Goal: Information Seeking & Learning: Learn about a topic

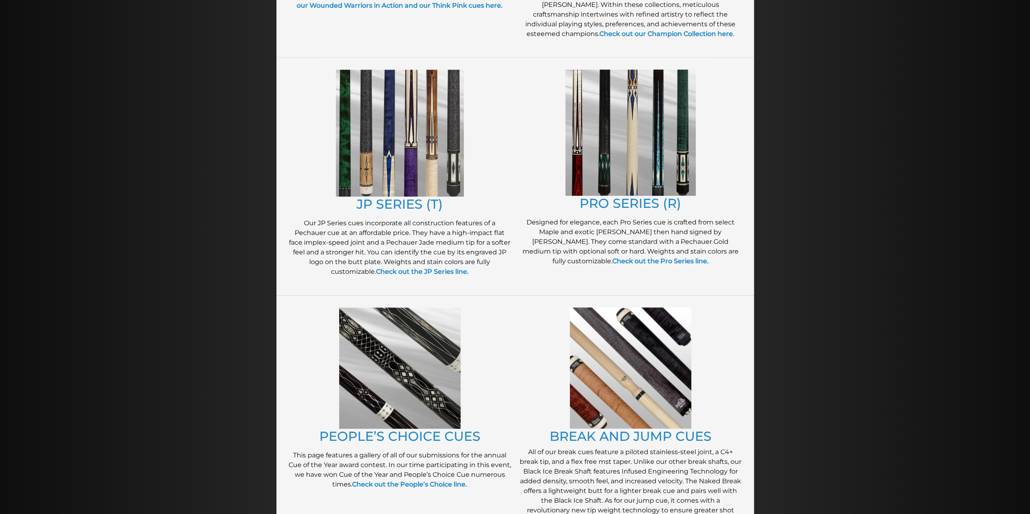
scroll to position [376, 0]
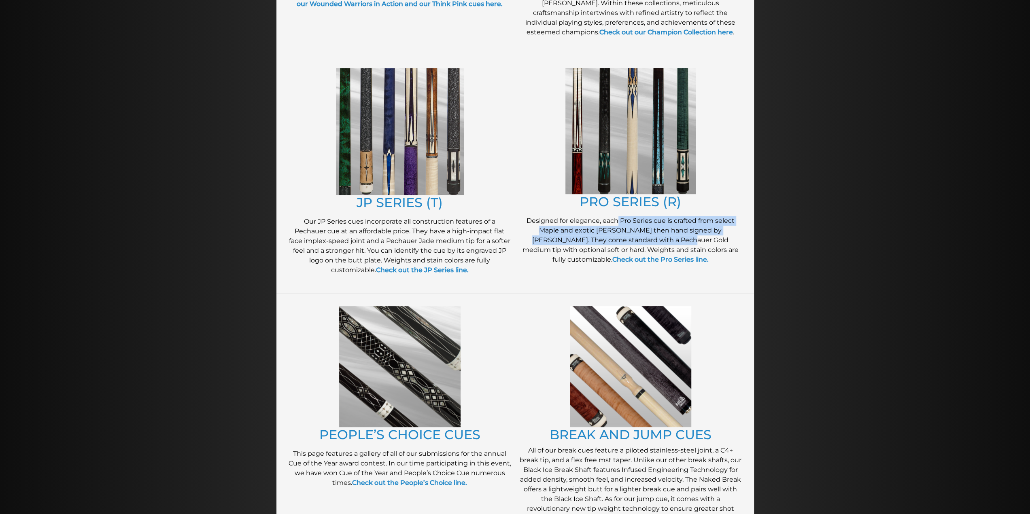
drag, startPoint x: 618, startPoint y: 223, endPoint x: 647, endPoint y: 236, distance: 32.3
click at [647, 236] on p "Designed for elegance, each Pro Series cue is crafted from select Maple and exo…" at bounding box center [630, 240] width 223 height 49
click at [604, 237] on p "Designed for elegance, each Pro Series cue is crafted from select Maple and exo…" at bounding box center [630, 240] width 223 height 49
drag, startPoint x: 579, startPoint y: 241, endPoint x: 696, endPoint y: 246, distance: 117.4
click at [696, 246] on p "Designed for elegance, each Pro Series cue is crafted from select Maple and exo…" at bounding box center [630, 240] width 223 height 49
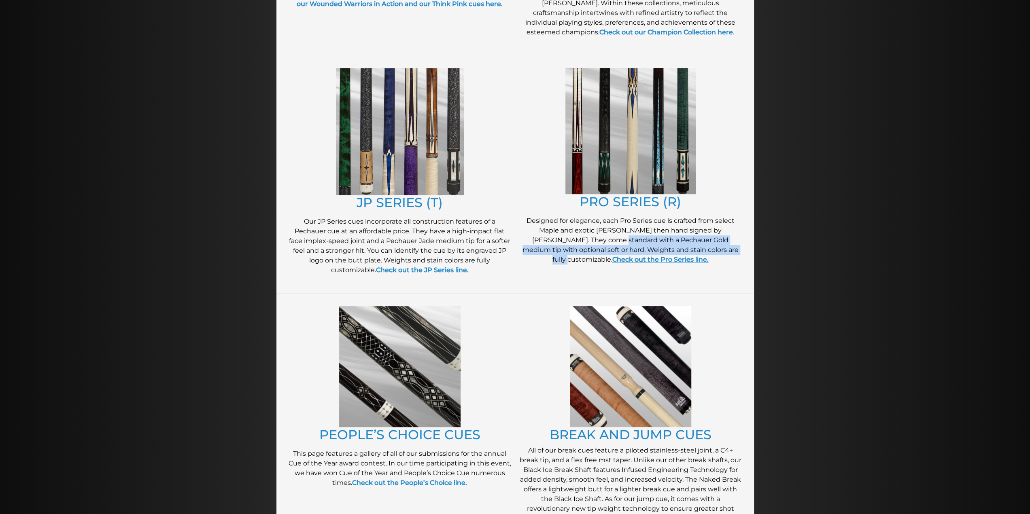
drag, startPoint x: 687, startPoint y: 254, endPoint x: 630, endPoint y: 261, distance: 57.5
click at [630, 261] on link "Check out the Pro Series line." at bounding box center [660, 260] width 96 height 8
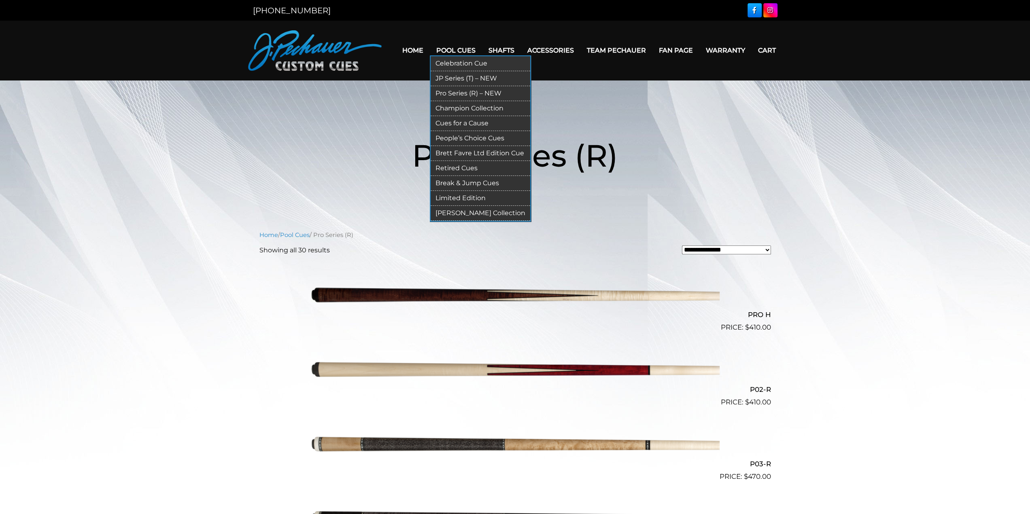
click at [464, 111] on link "Champion Collection" at bounding box center [481, 108] width 100 height 15
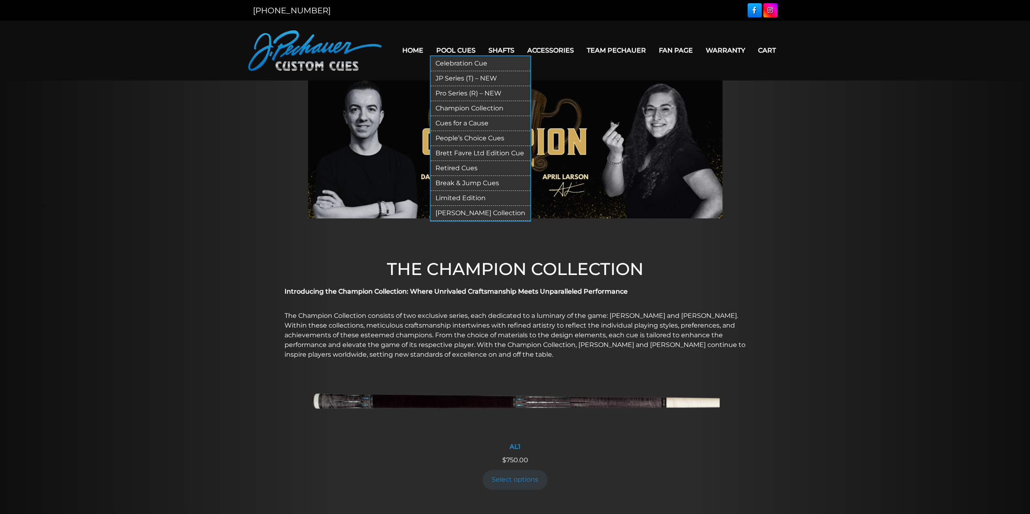
click at [471, 165] on link "Retired Cues" at bounding box center [481, 168] width 100 height 15
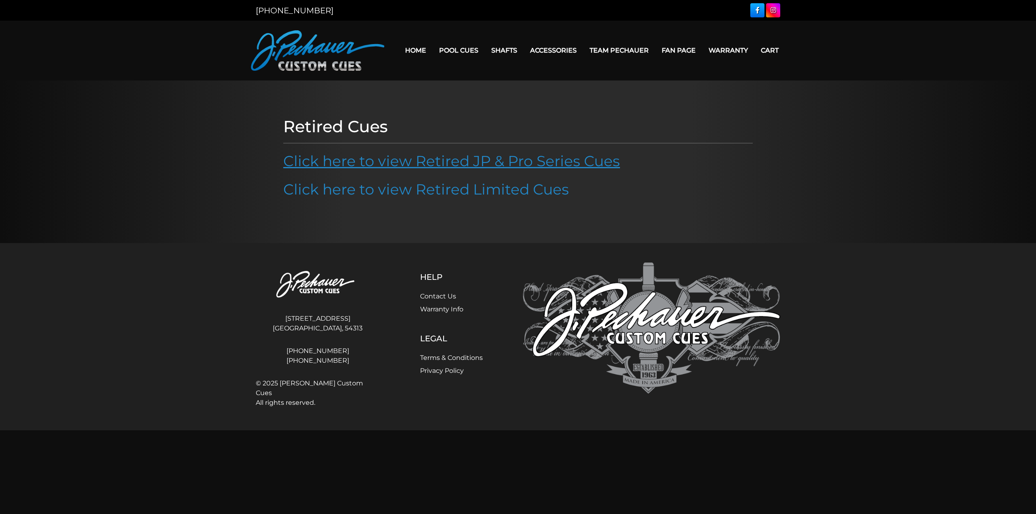
click at [520, 169] on p "Click here to view Retired JP & Pro Series Cues" at bounding box center [517, 161] width 469 height 22
click at [517, 165] on link "Click here to view Retired JP & Pro Series Cues" at bounding box center [451, 161] width 337 height 18
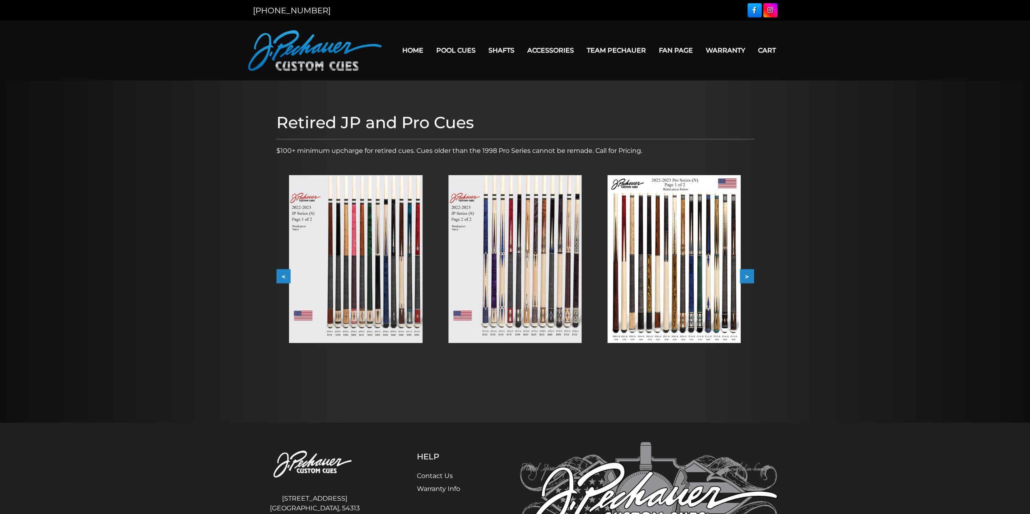
click at [750, 278] on button ">" at bounding box center [747, 276] width 14 height 14
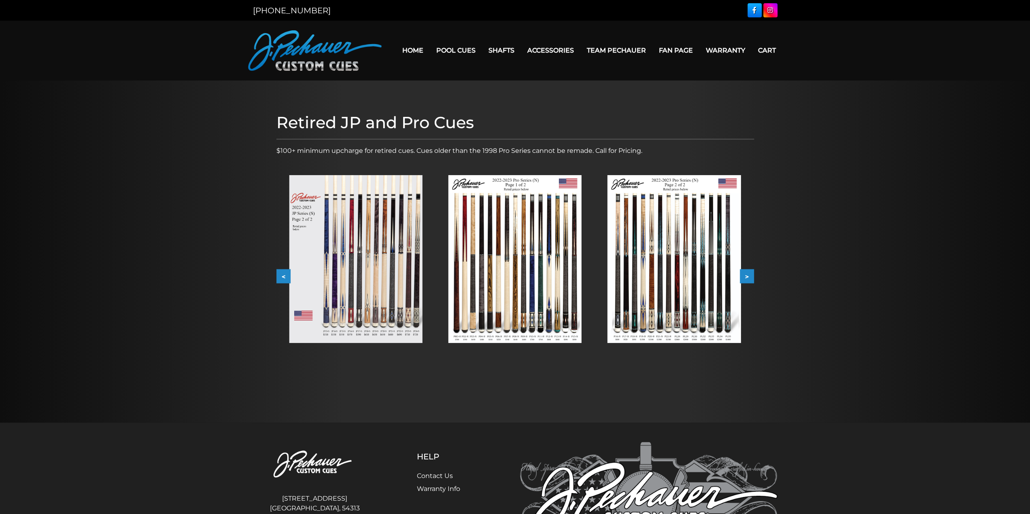
click at [750, 278] on button ">" at bounding box center [747, 276] width 14 height 14
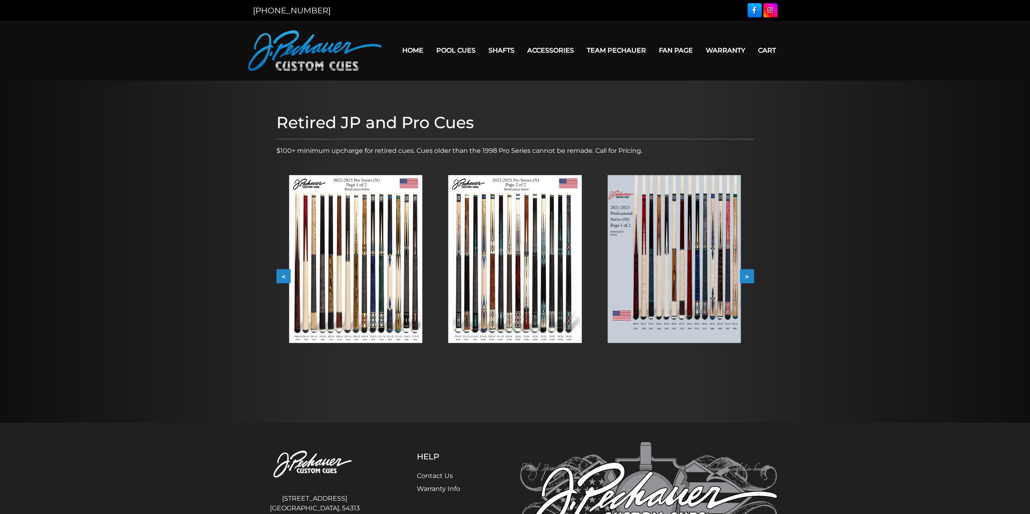
click at [750, 277] on button ">" at bounding box center [747, 276] width 14 height 14
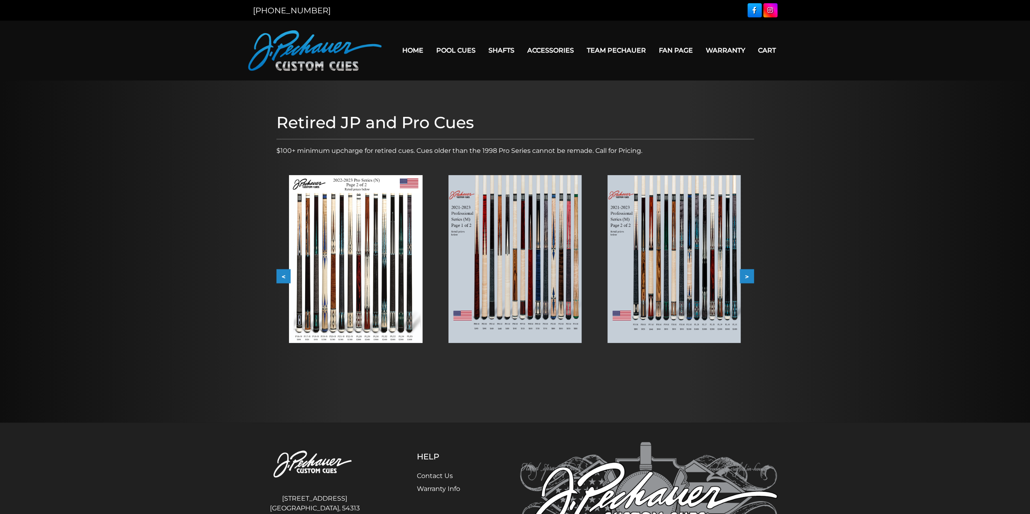
click at [750, 277] on button ">" at bounding box center [747, 276] width 14 height 14
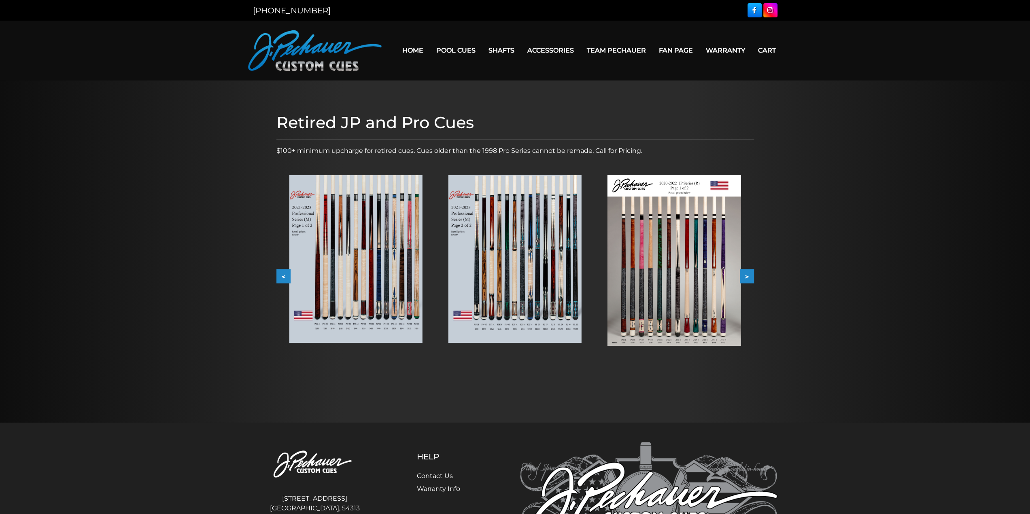
click at [750, 277] on button ">" at bounding box center [747, 276] width 14 height 14
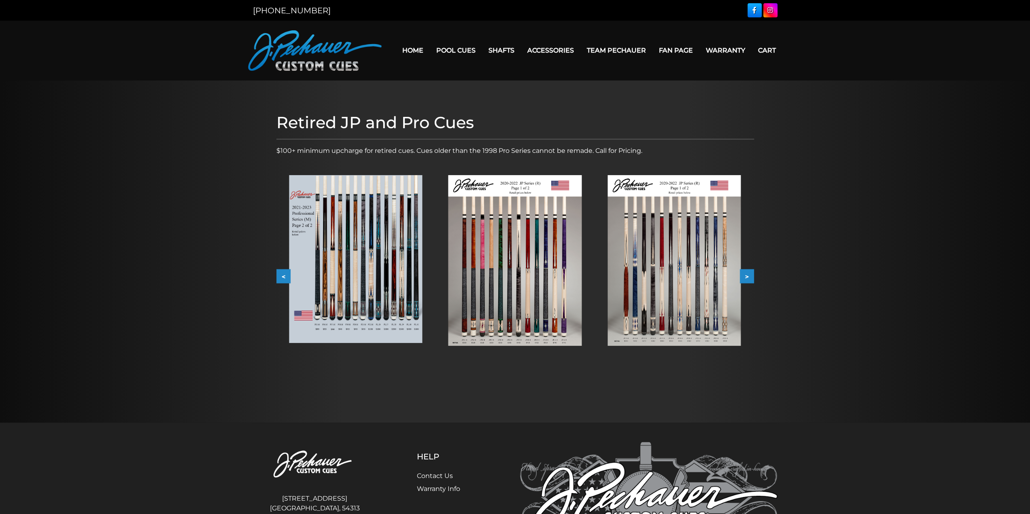
click at [750, 277] on button ">" at bounding box center [747, 276] width 14 height 14
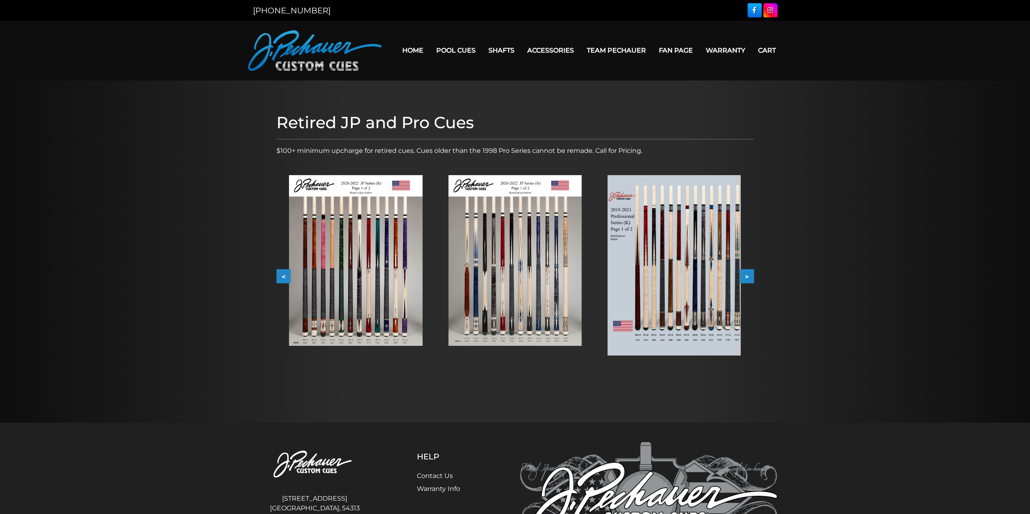
click at [750, 277] on button ">" at bounding box center [747, 276] width 14 height 14
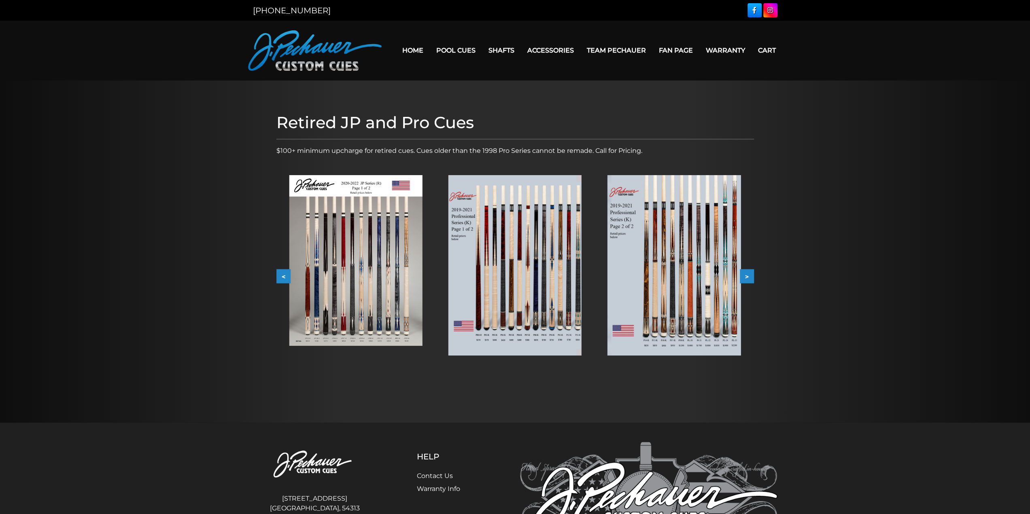
click at [750, 277] on button ">" at bounding box center [747, 276] width 14 height 14
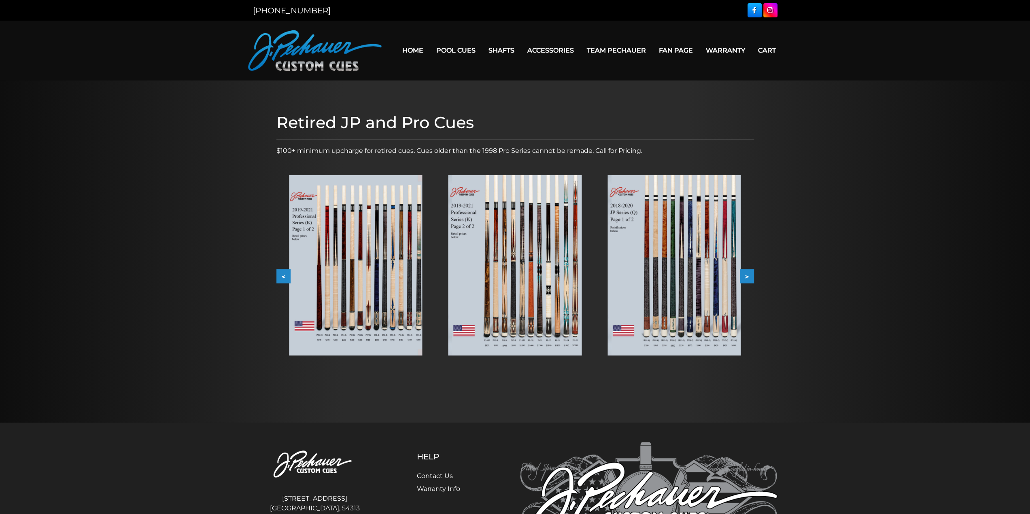
click at [750, 277] on button ">" at bounding box center [747, 276] width 14 height 14
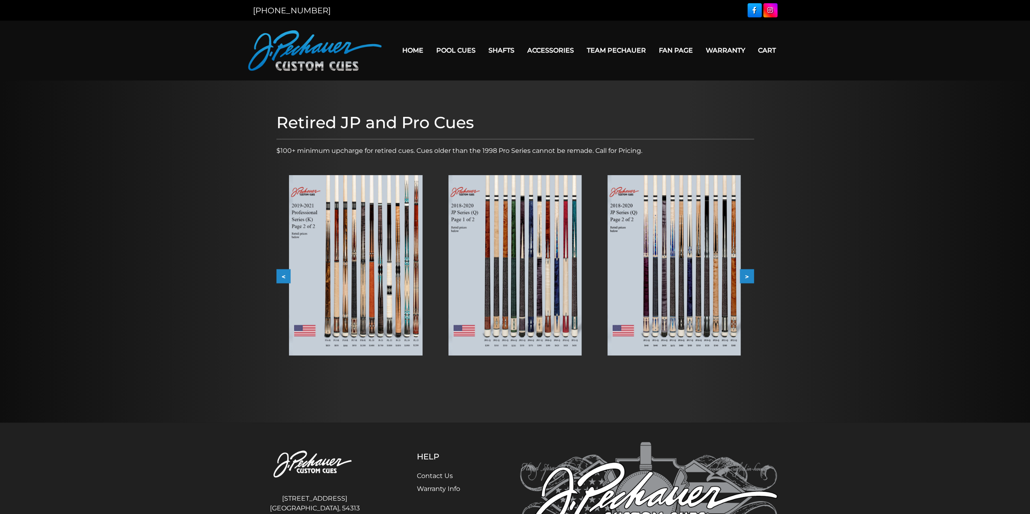
click at [750, 277] on button ">" at bounding box center [747, 276] width 14 height 14
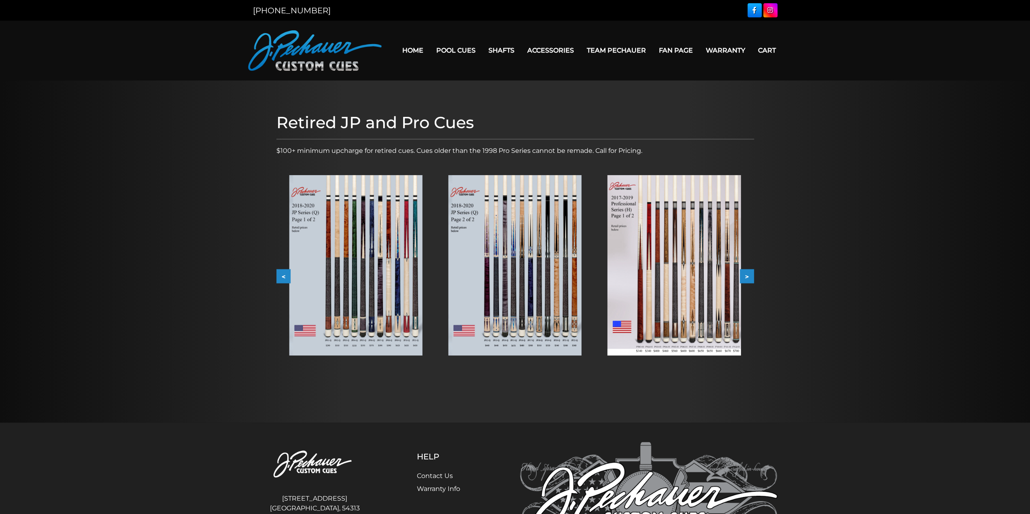
click at [750, 277] on button ">" at bounding box center [747, 276] width 14 height 14
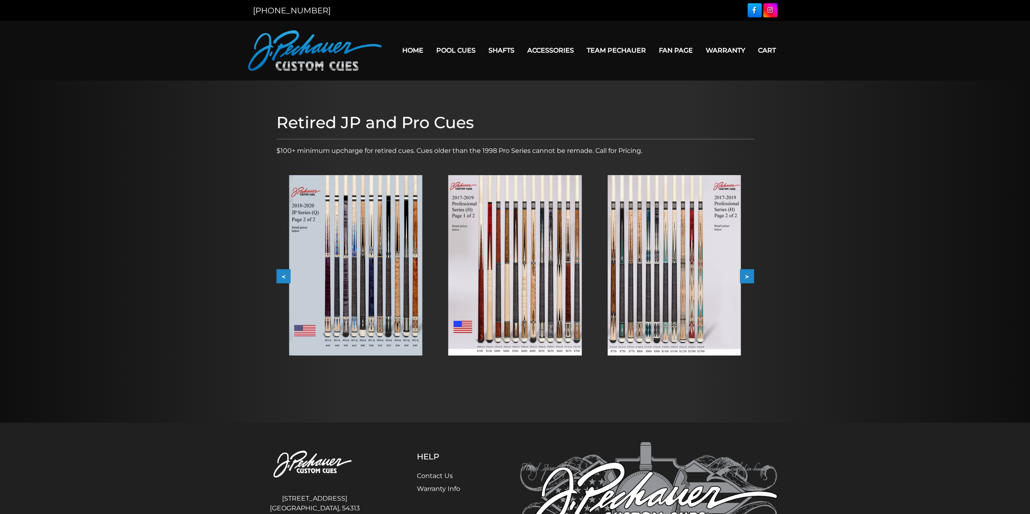
click at [750, 277] on button ">" at bounding box center [747, 276] width 14 height 14
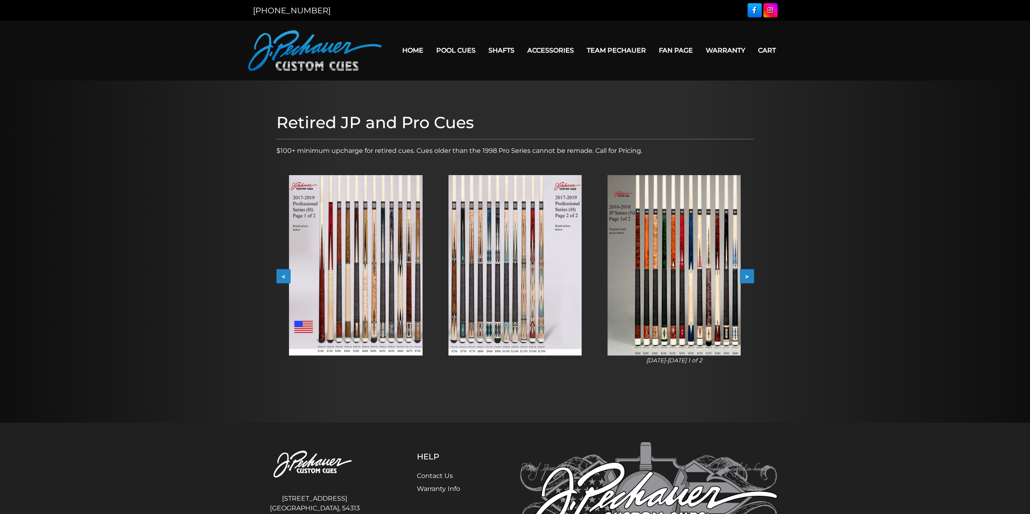
click at [750, 277] on button ">" at bounding box center [747, 276] width 14 height 14
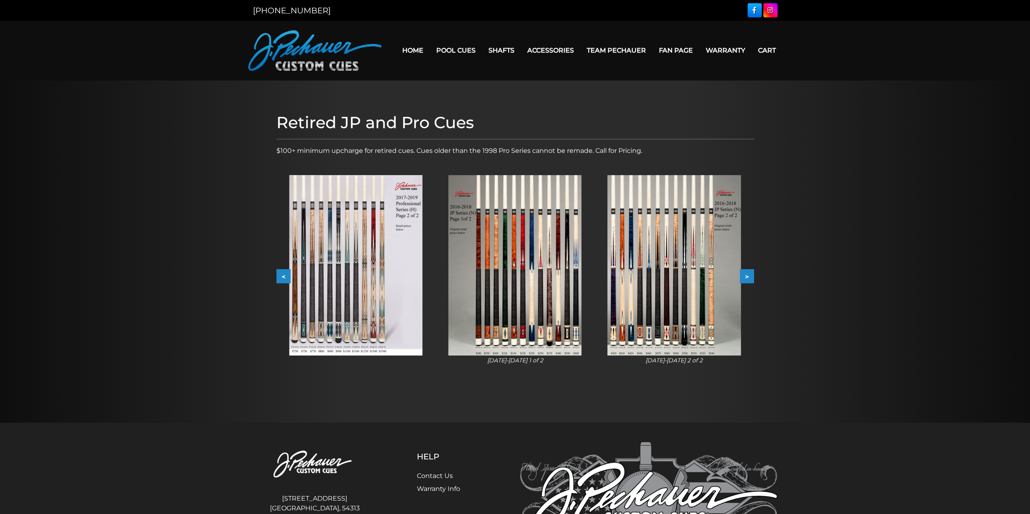
click at [750, 277] on button ">" at bounding box center [747, 276] width 14 height 14
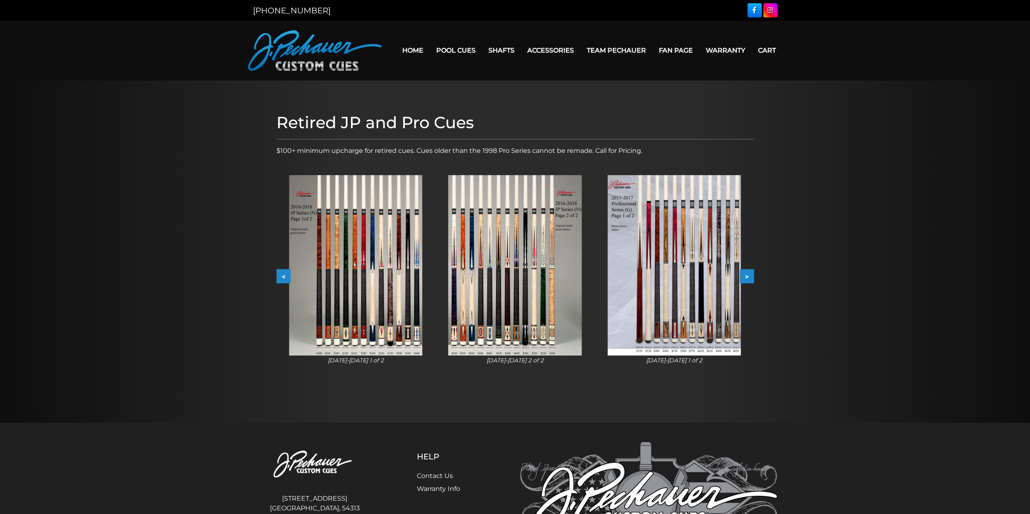
click at [750, 277] on button ">" at bounding box center [747, 276] width 14 height 14
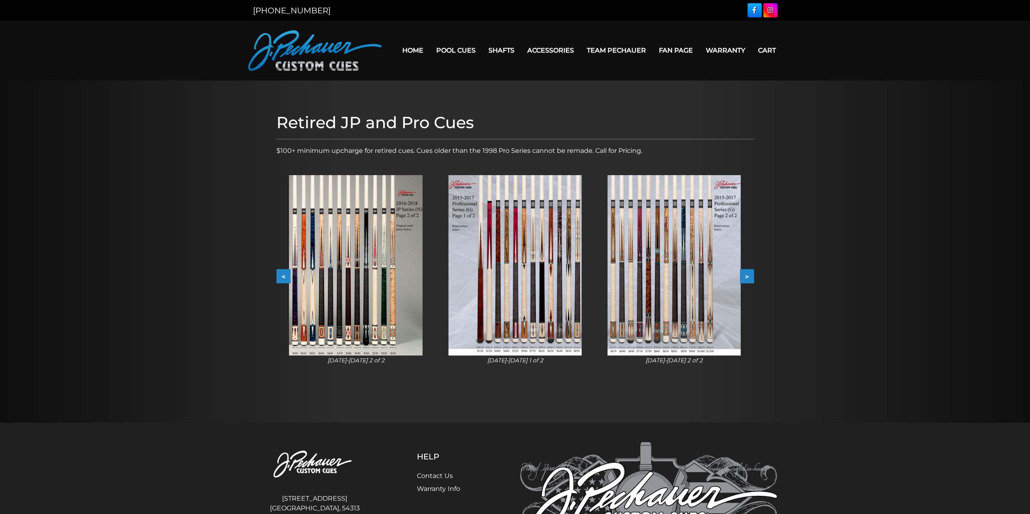
click at [750, 277] on button ">" at bounding box center [747, 276] width 14 height 14
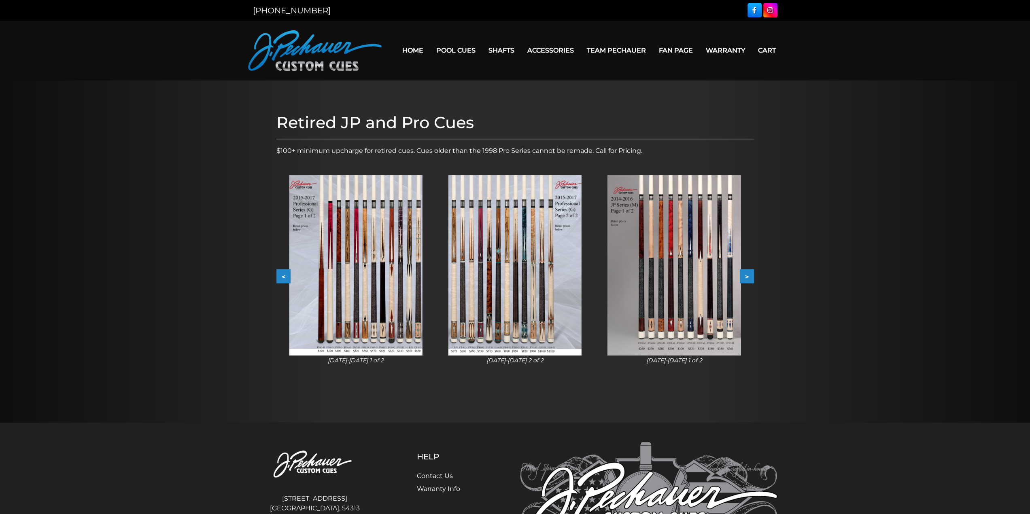
click at [750, 277] on button ">" at bounding box center [747, 276] width 14 height 14
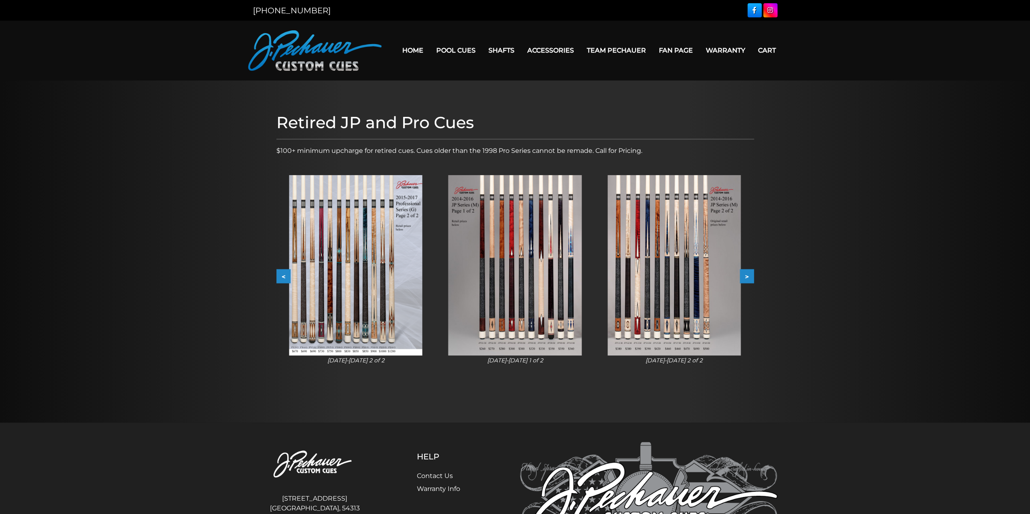
click at [750, 277] on button ">" at bounding box center [747, 276] width 14 height 14
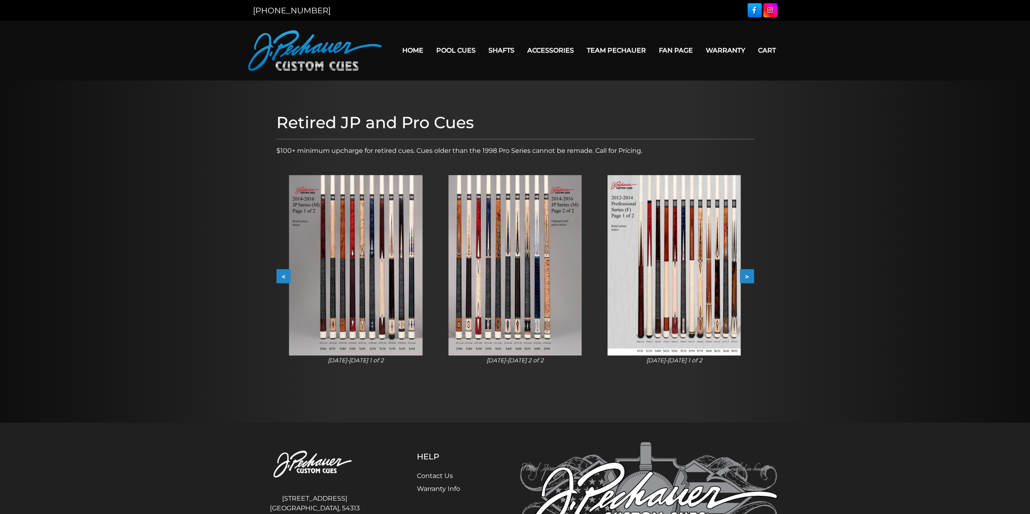
click at [749, 277] on button ">" at bounding box center [747, 276] width 14 height 14
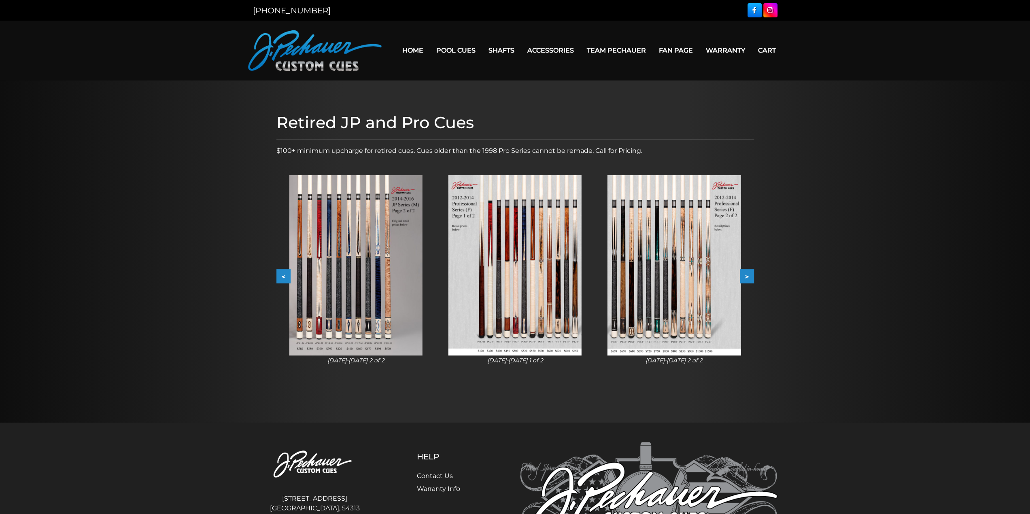
click at [749, 277] on button ">" at bounding box center [747, 276] width 14 height 14
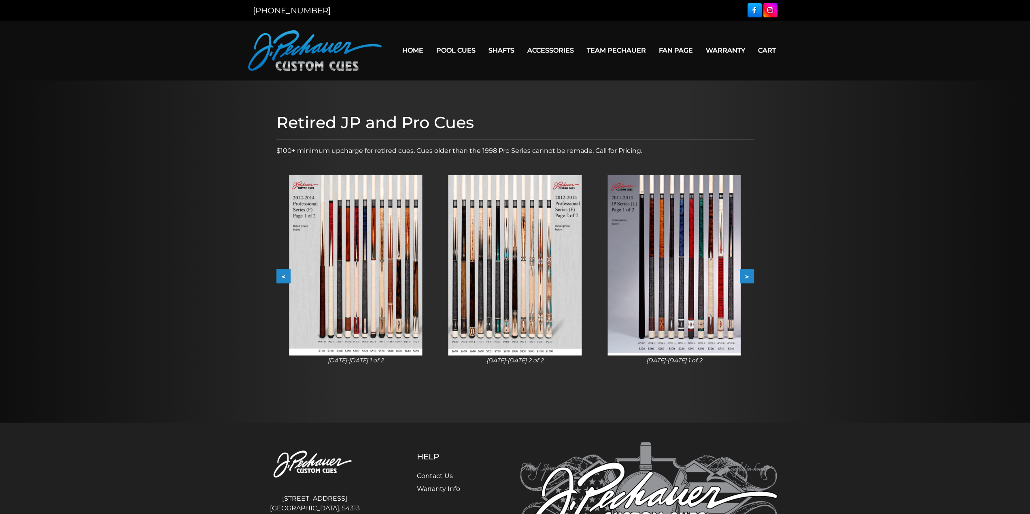
click at [749, 277] on button ">" at bounding box center [747, 276] width 14 height 14
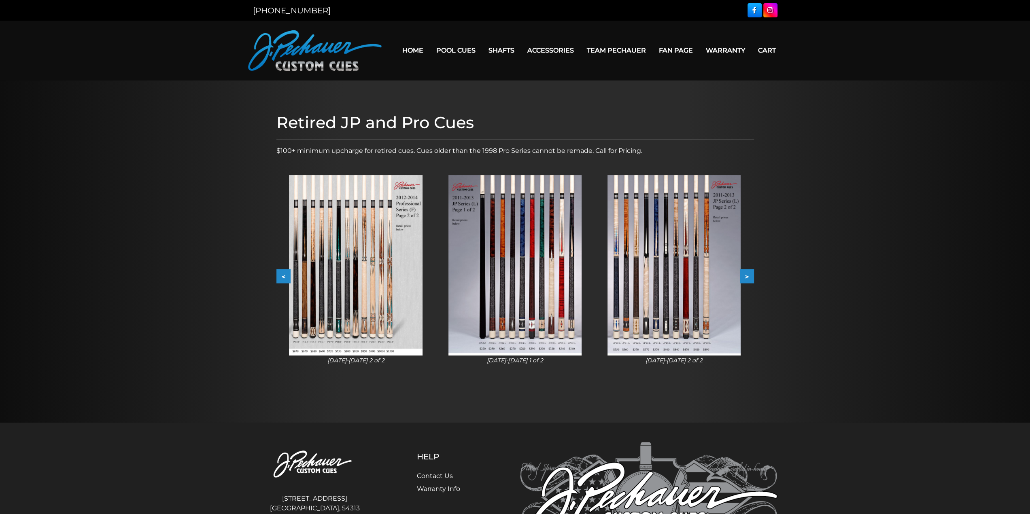
click at [749, 277] on button ">" at bounding box center [747, 276] width 14 height 14
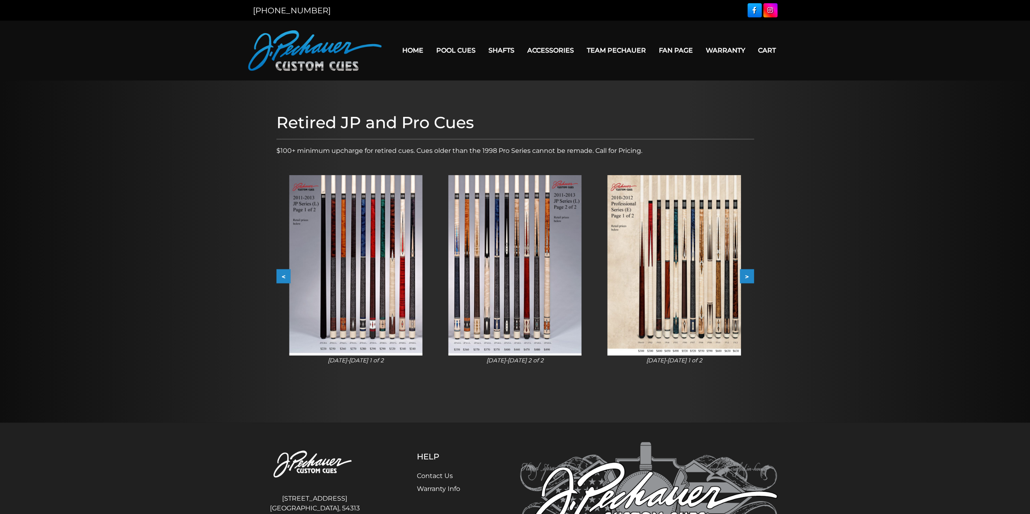
click at [749, 276] on button ">" at bounding box center [747, 276] width 14 height 14
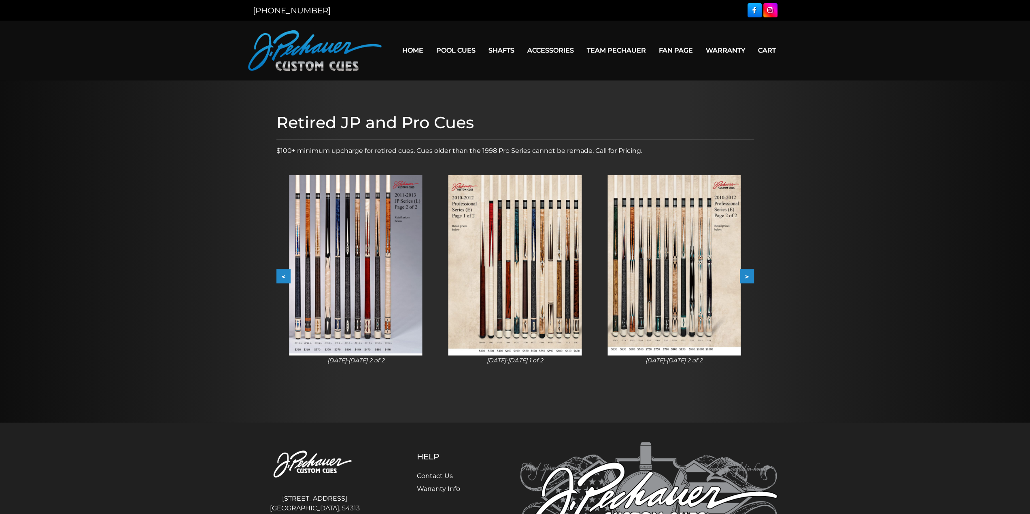
drag, startPoint x: 748, startPoint y: 276, endPoint x: 770, endPoint y: 320, distance: 49.0
click at [770, 320] on div at bounding box center [515, 252] width 1030 height 342
click at [749, 279] on button ">" at bounding box center [747, 276] width 14 height 14
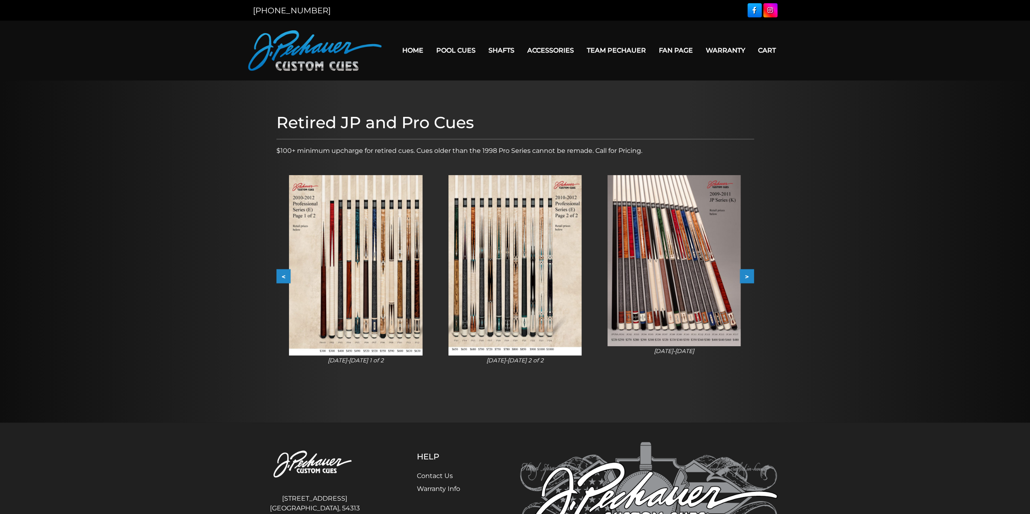
click at [744, 275] on button ">" at bounding box center [747, 276] width 14 height 14
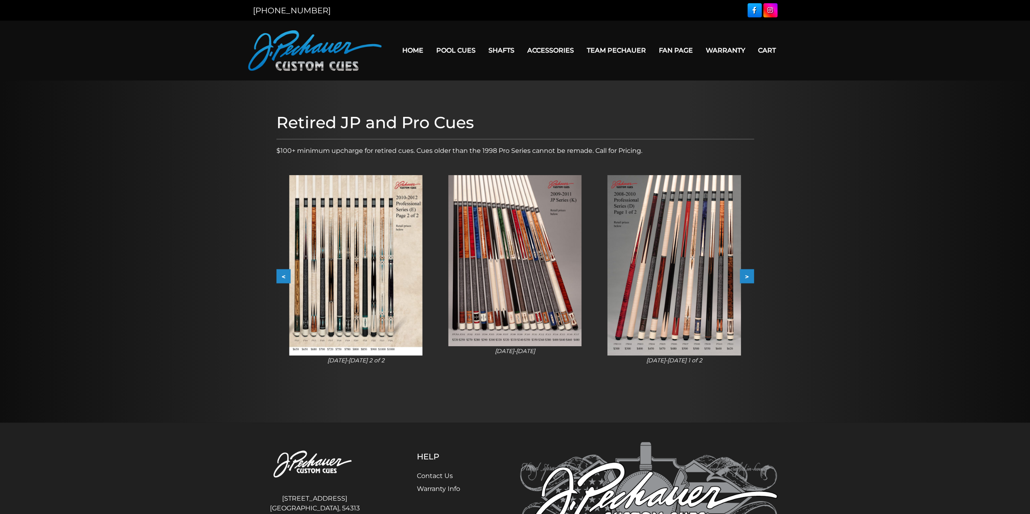
click at [539, 282] on img at bounding box center [514, 260] width 133 height 171
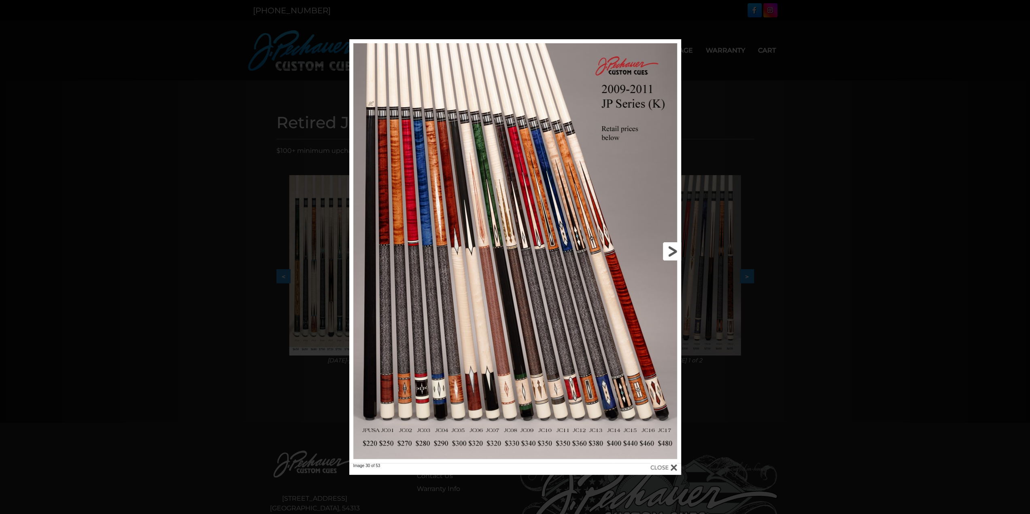
click at [665, 252] on link at bounding box center [606, 251] width 149 height 424
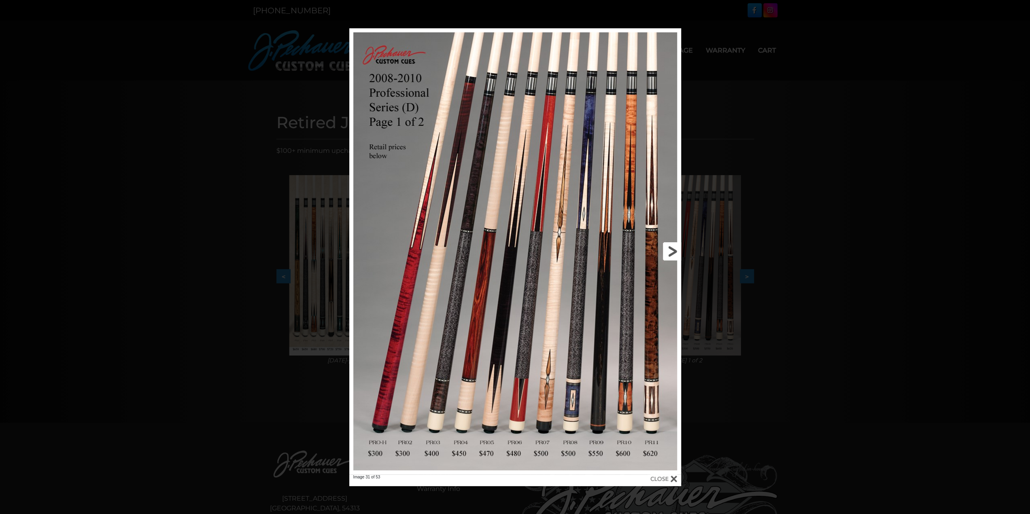
click at [668, 251] on link at bounding box center [606, 251] width 149 height 446
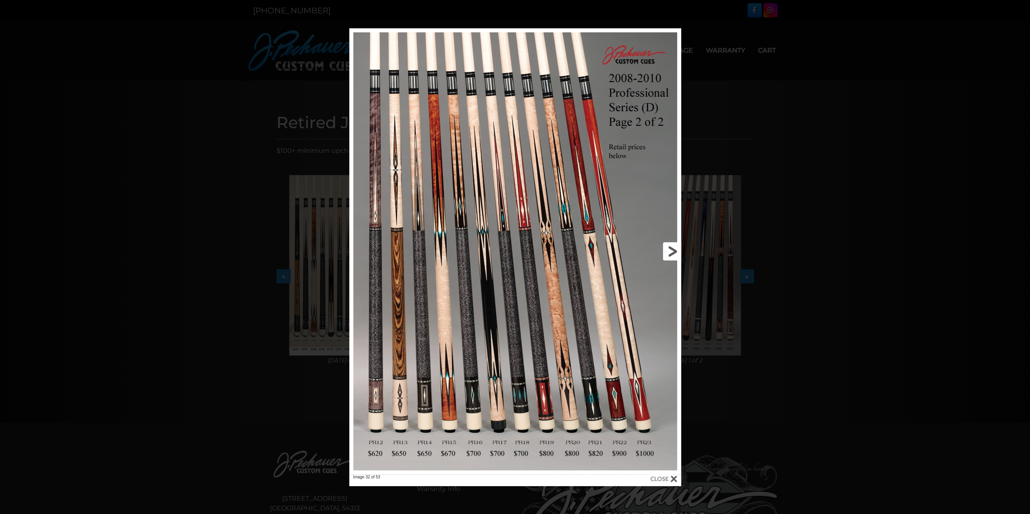
click at [672, 254] on link at bounding box center [606, 251] width 149 height 446
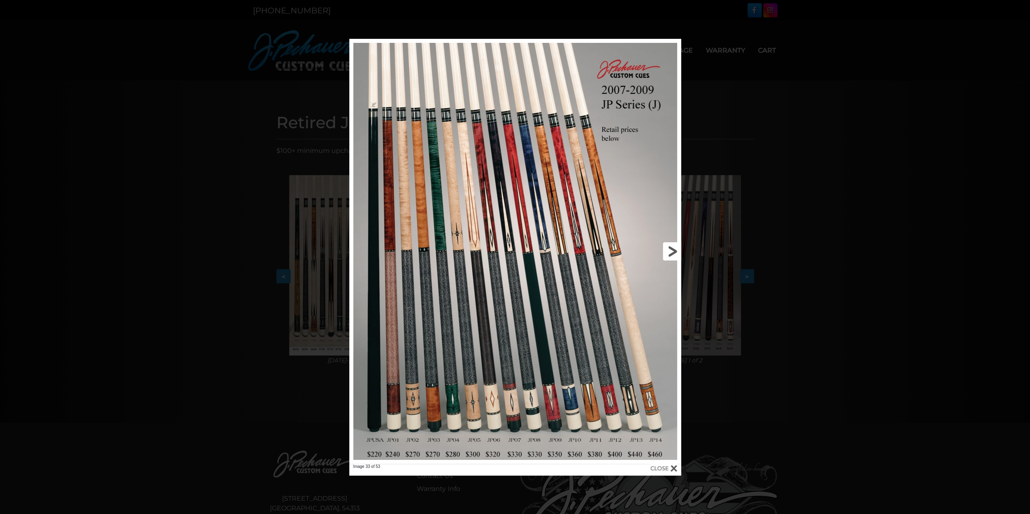
click at [663, 250] on link at bounding box center [606, 251] width 149 height 425
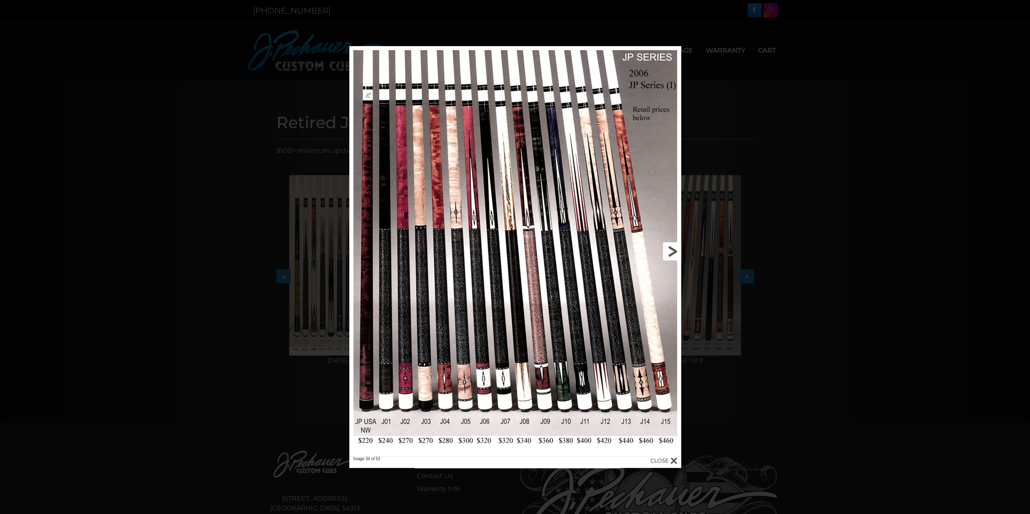
click at [667, 248] on link at bounding box center [606, 251] width 149 height 410
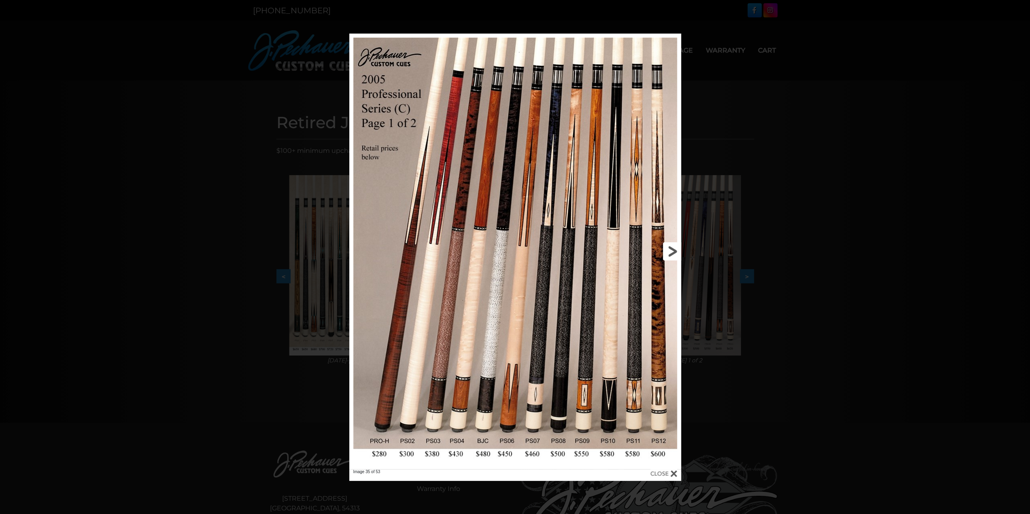
click at [666, 248] on link at bounding box center [606, 252] width 149 height 436
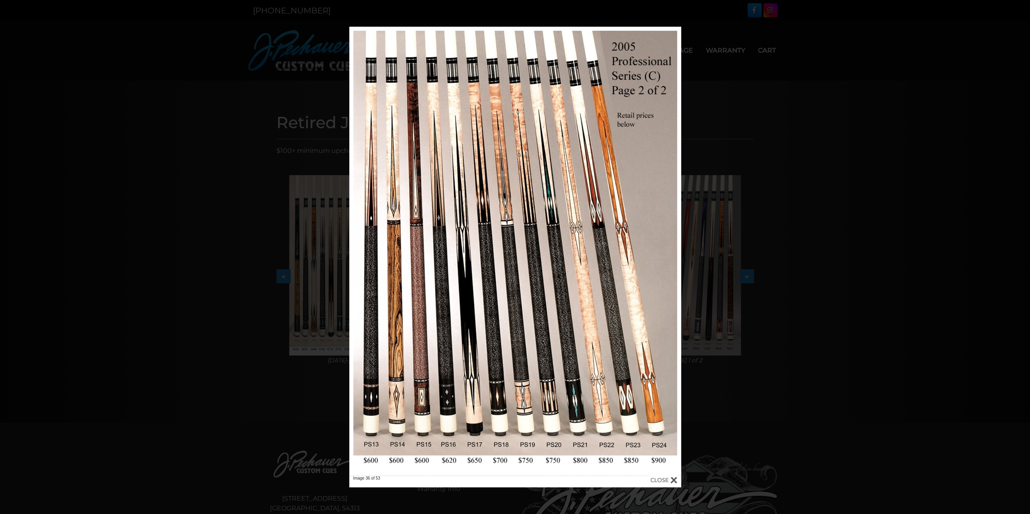
click at [714, 103] on div "Image 36 of 53" at bounding box center [515, 257] width 1030 height 461
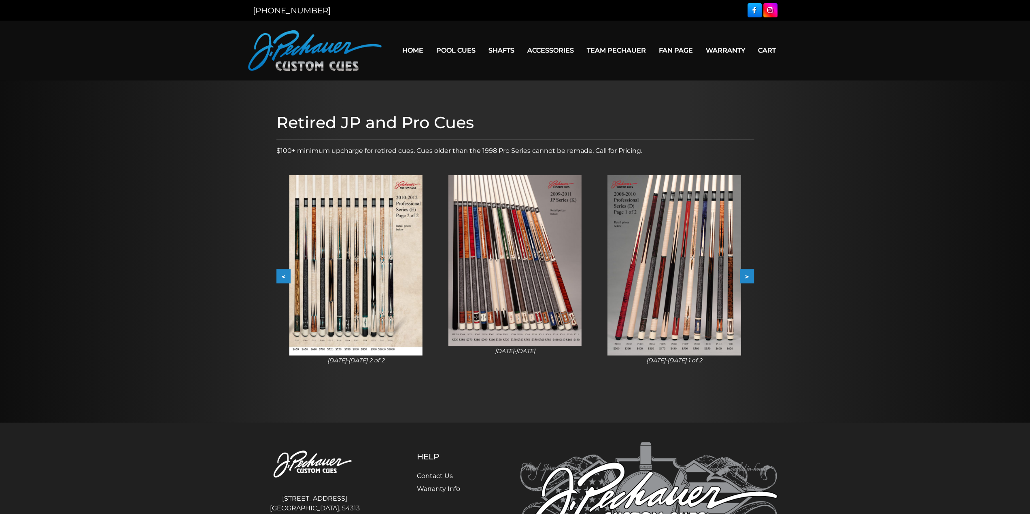
click at [745, 278] on button ">" at bounding box center [747, 276] width 14 height 14
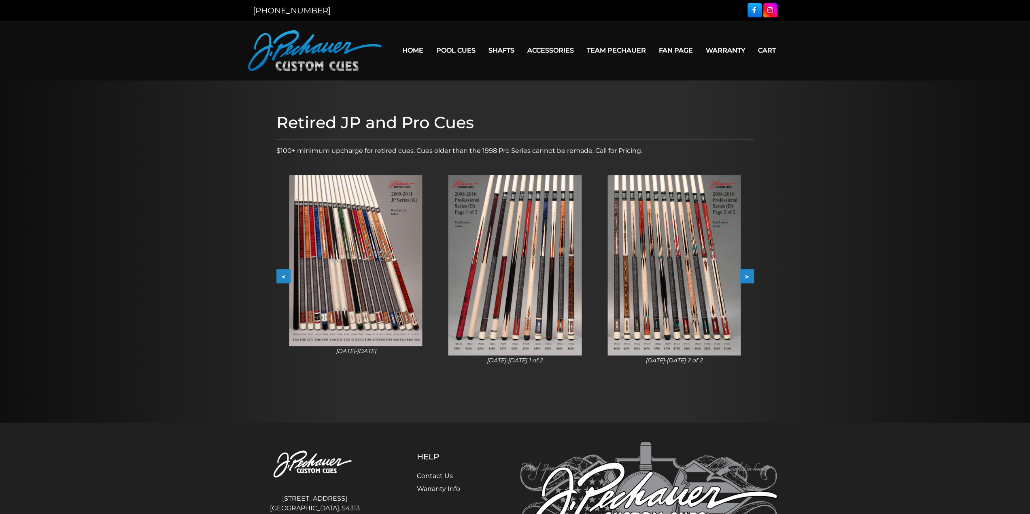
click at [745, 278] on button ">" at bounding box center [747, 276] width 14 height 14
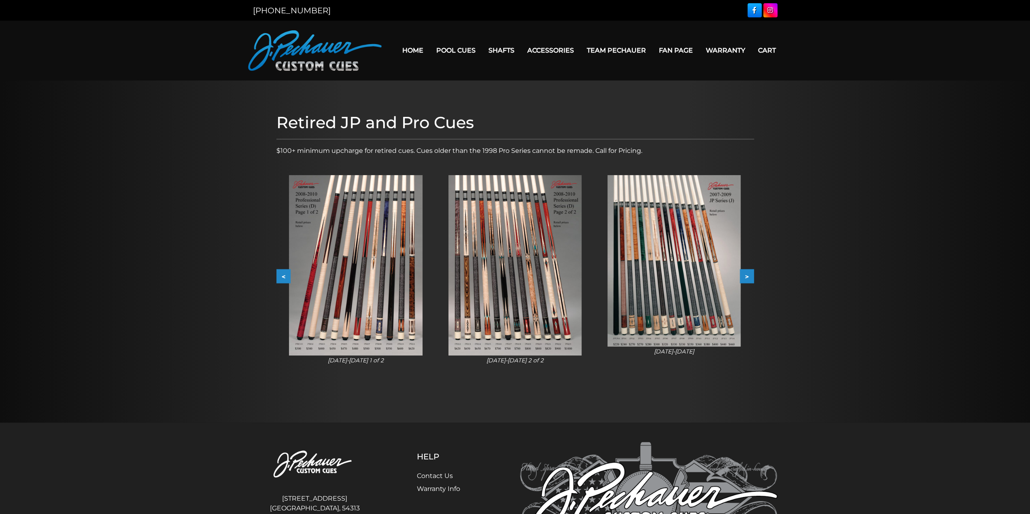
click at [458, 289] on img at bounding box center [514, 265] width 133 height 180
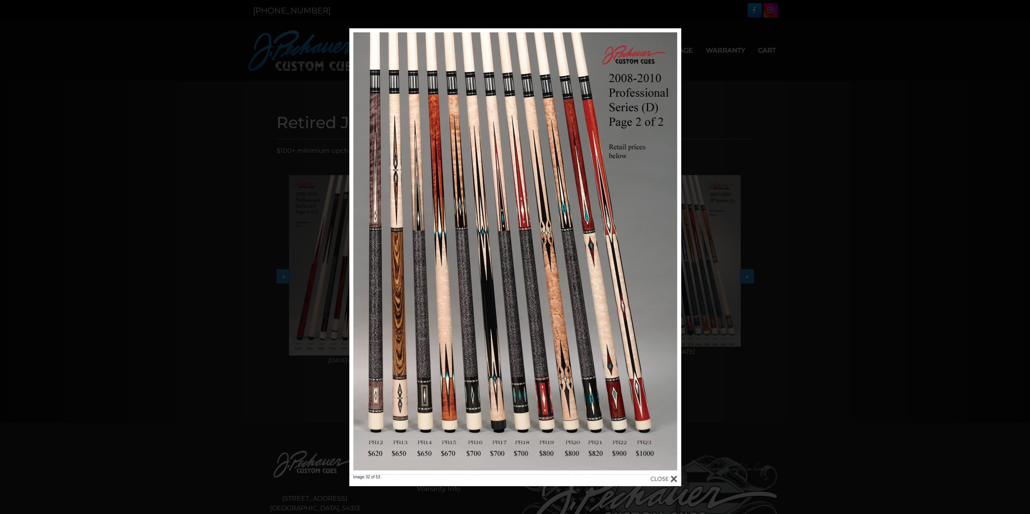
click at [871, 233] on div "Image 32 of 53" at bounding box center [515, 257] width 1030 height 458
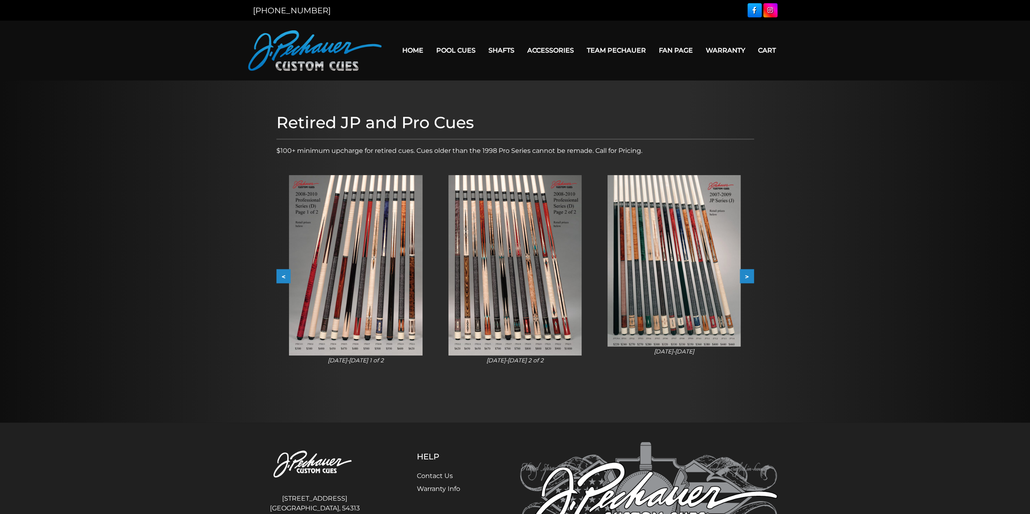
click at [749, 272] on button ">" at bounding box center [747, 276] width 14 height 14
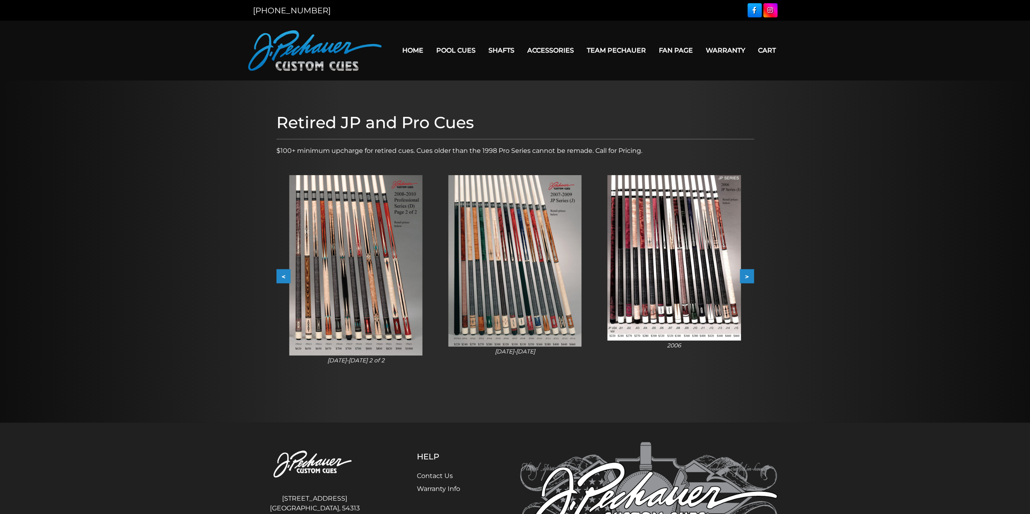
click at [749, 272] on button ">" at bounding box center [747, 276] width 14 height 14
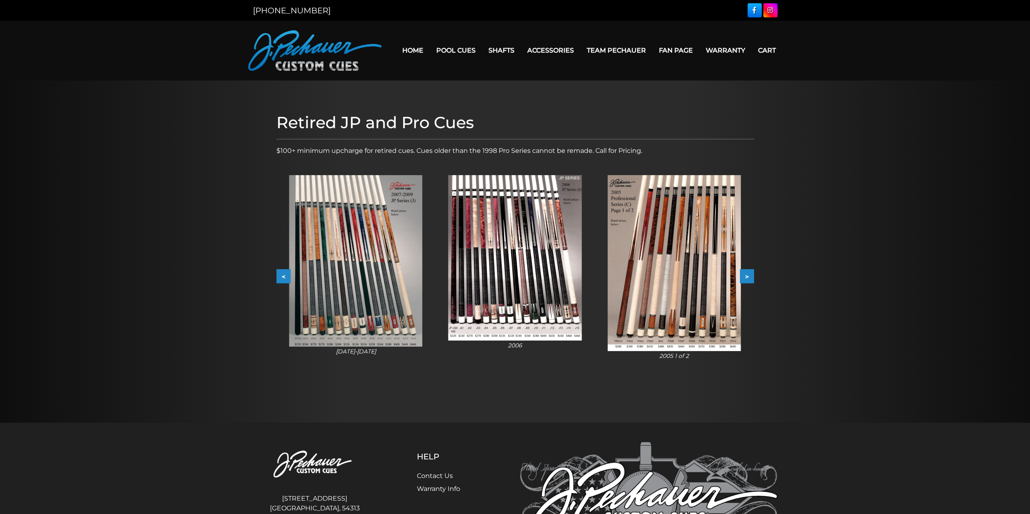
click at [750, 272] on button ">" at bounding box center [747, 276] width 14 height 14
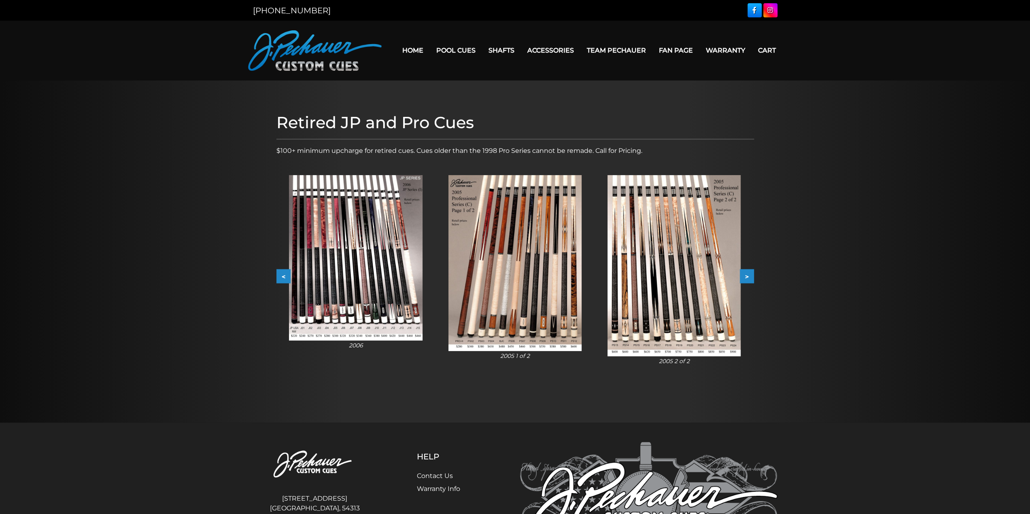
click at [750, 272] on button ">" at bounding box center [747, 276] width 14 height 14
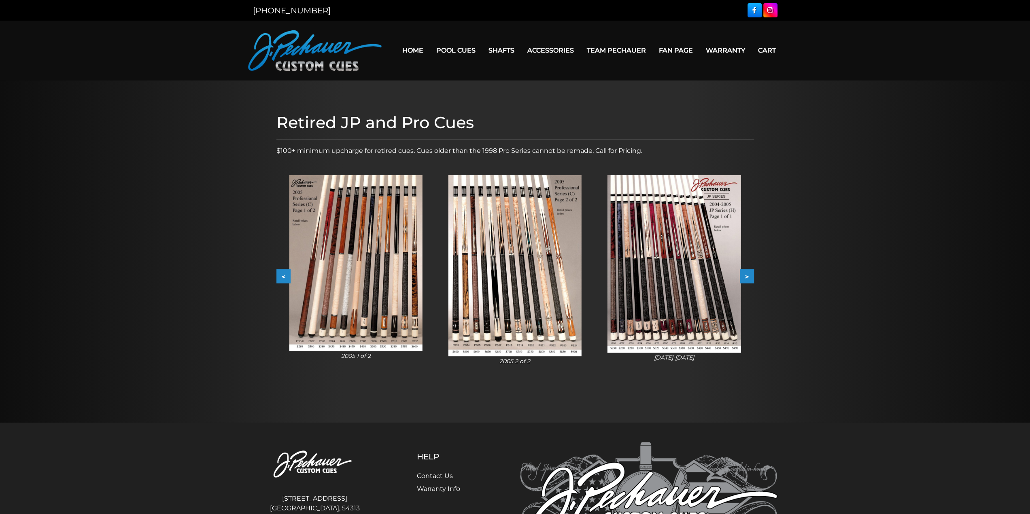
click at [750, 272] on button ">" at bounding box center [747, 276] width 14 height 14
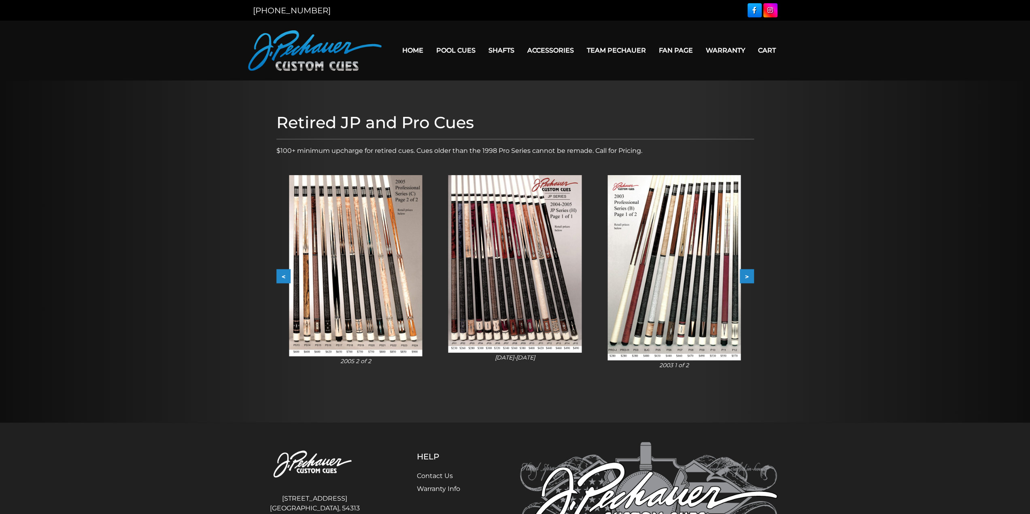
click at [750, 272] on button ">" at bounding box center [747, 276] width 14 height 14
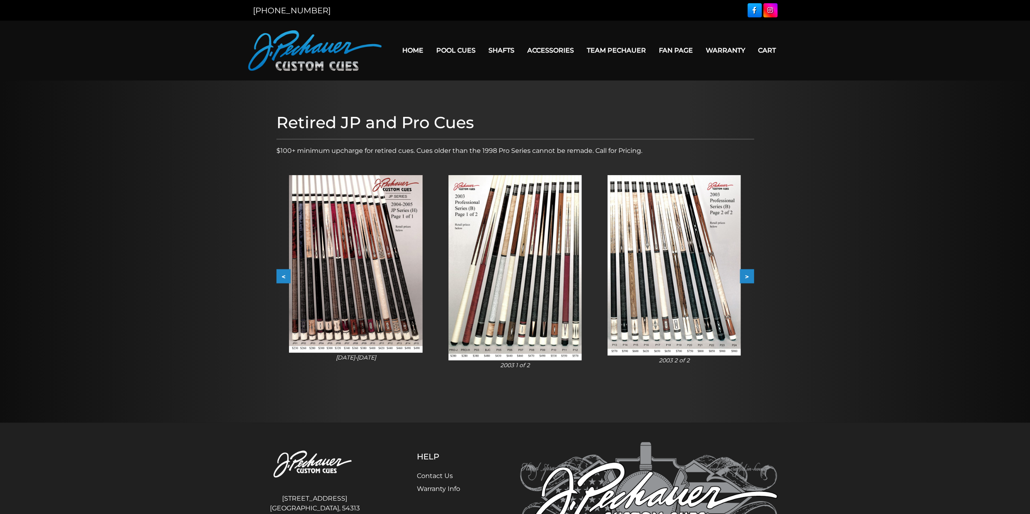
click at [750, 272] on button ">" at bounding box center [747, 276] width 14 height 14
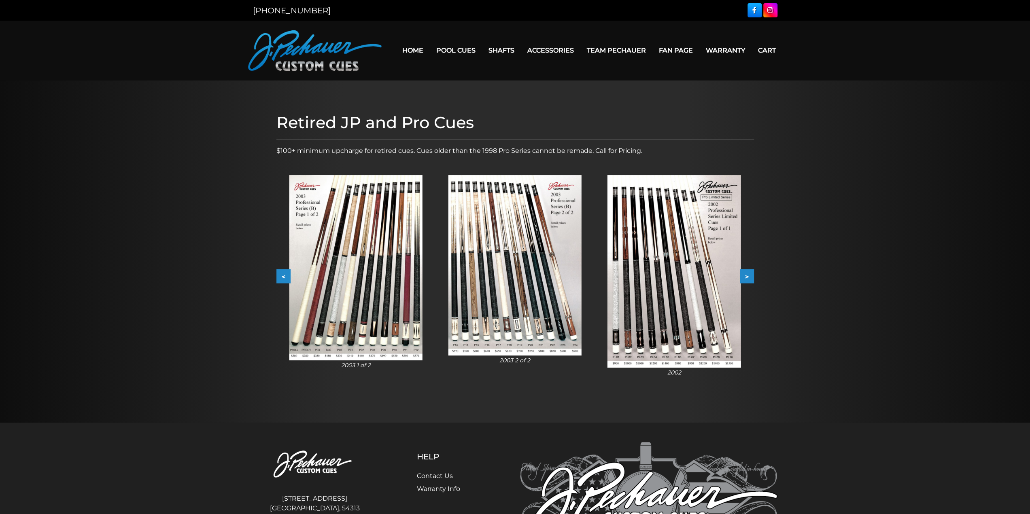
click at [750, 272] on button ">" at bounding box center [747, 276] width 14 height 14
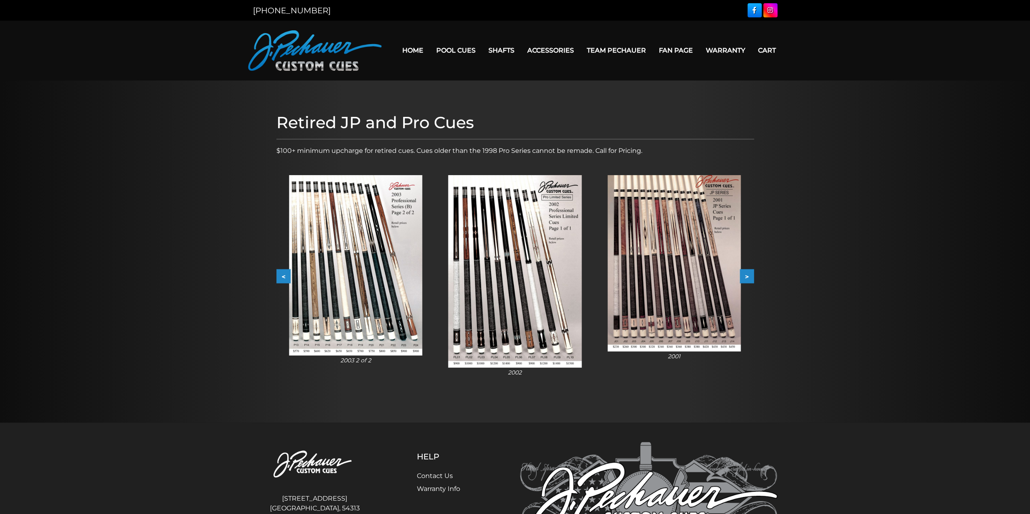
click at [750, 272] on button ">" at bounding box center [747, 276] width 14 height 14
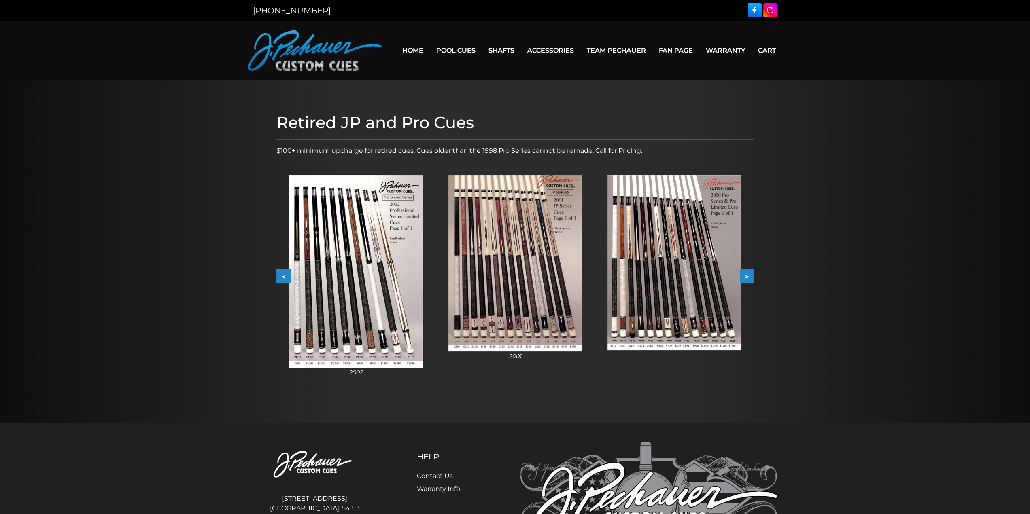
click at [750, 272] on button ">" at bounding box center [747, 276] width 14 height 14
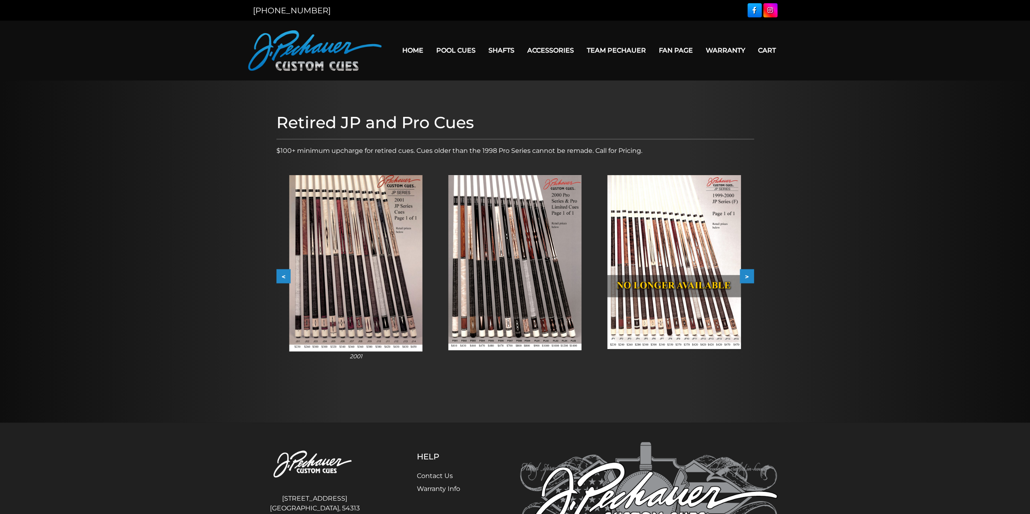
click at [750, 272] on button ">" at bounding box center [747, 276] width 14 height 14
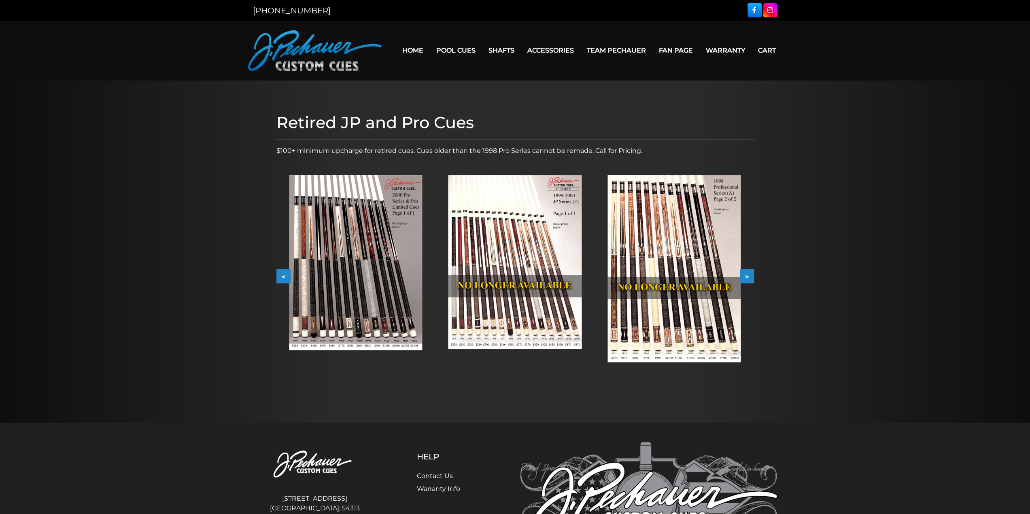
click at [750, 272] on button ">" at bounding box center [747, 276] width 14 height 14
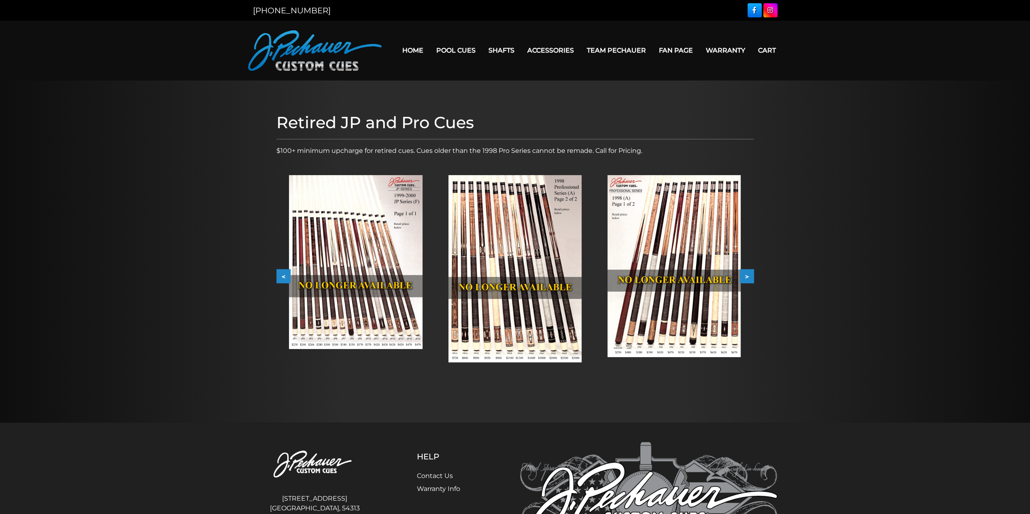
drag, startPoint x: 750, startPoint y: 272, endPoint x: 768, endPoint y: 327, distance: 57.1
click at [768, 327] on div at bounding box center [515, 252] width 1030 height 342
click at [712, 316] on img at bounding box center [673, 266] width 133 height 182
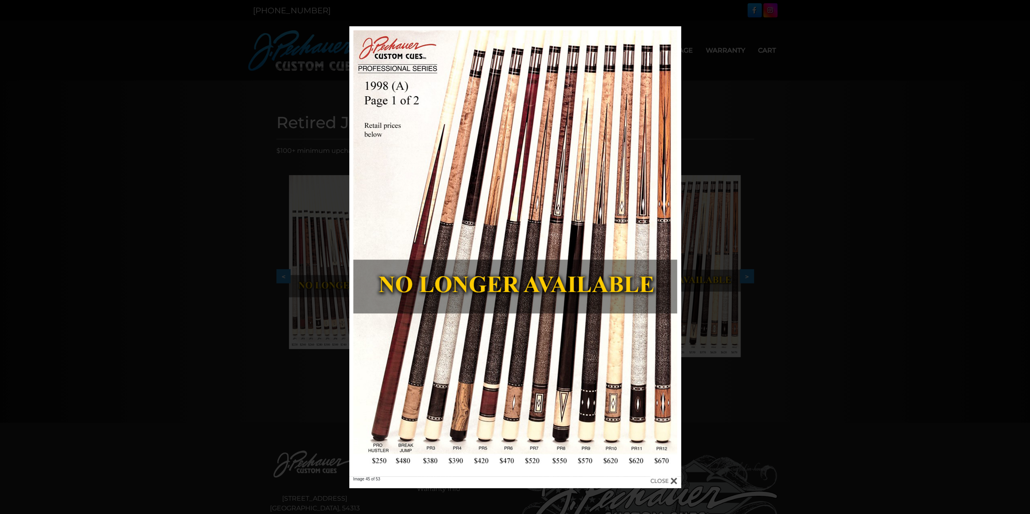
click at [834, 140] on div "Image 45 of 53" at bounding box center [515, 257] width 1030 height 462
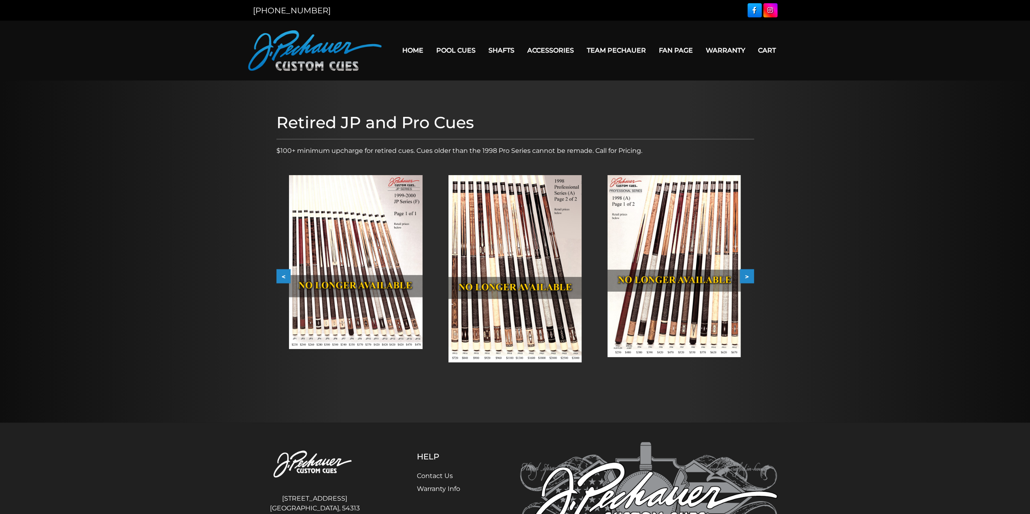
click at [749, 278] on button ">" at bounding box center [747, 276] width 14 height 14
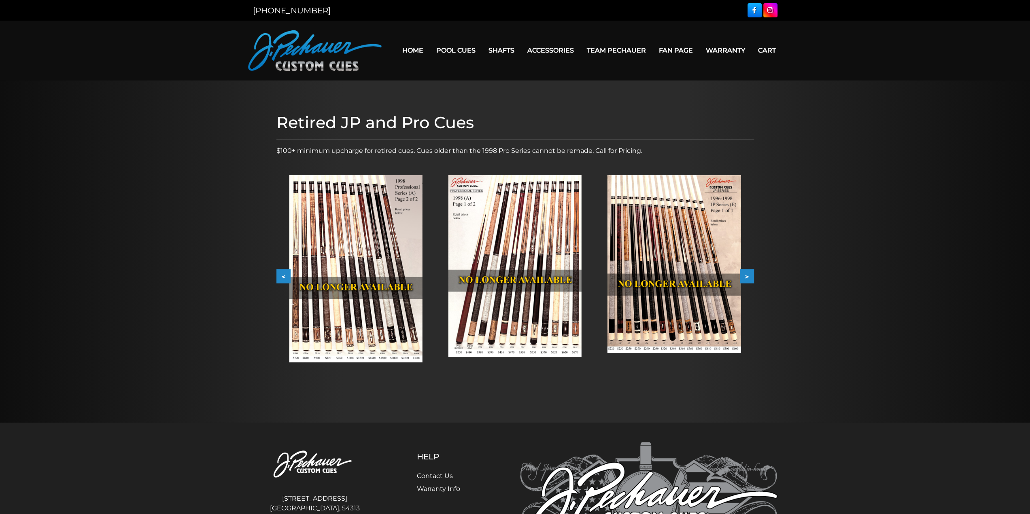
click at [749, 277] on button ">" at bounding box center [747, 276] width 14 height 14
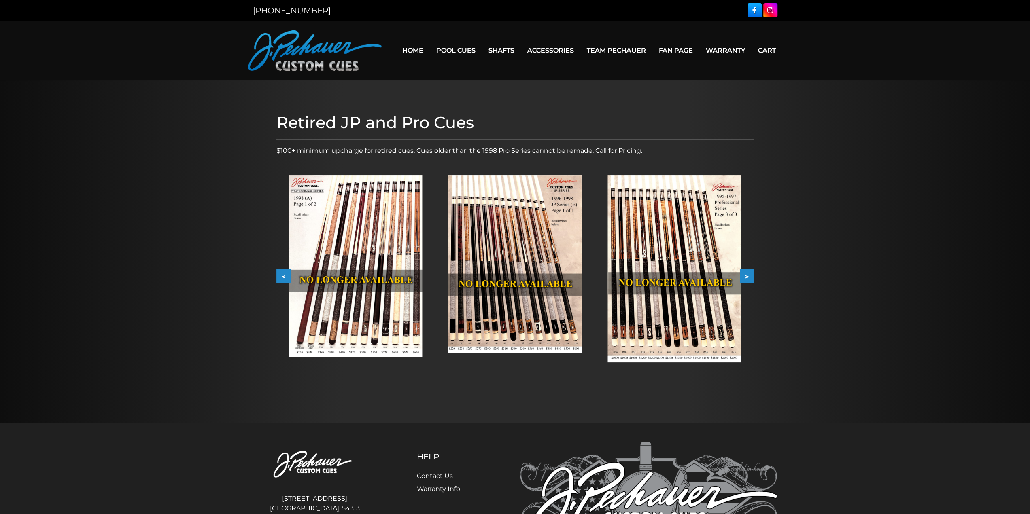
click at [749, 277] on button ">" at bounding box center [747, 276] width 14 height 14
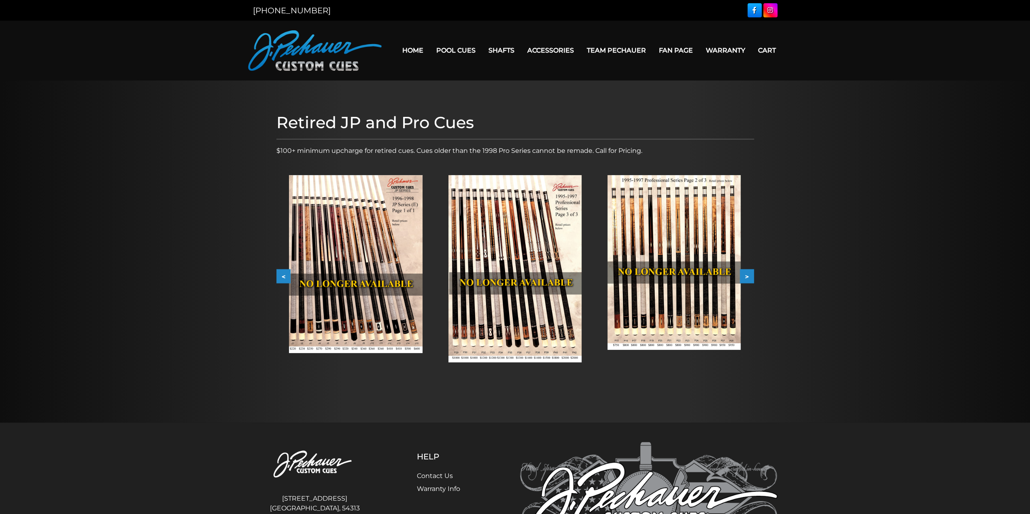
click at [749, 275] on button ">" at bounding box center [747, 276] width 14 height 14
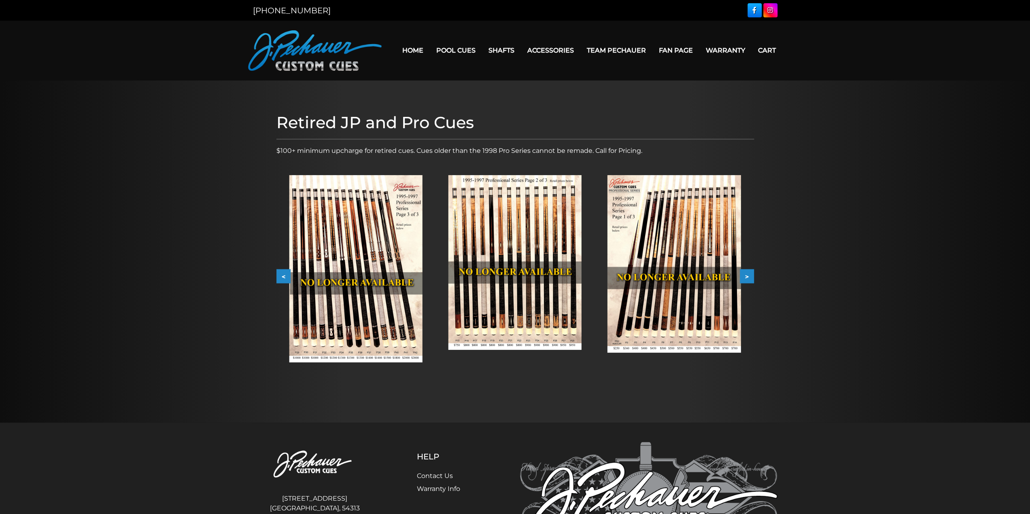
click at [750, 274] on button ">" at bounding box center [747, 276] width 14 height 14
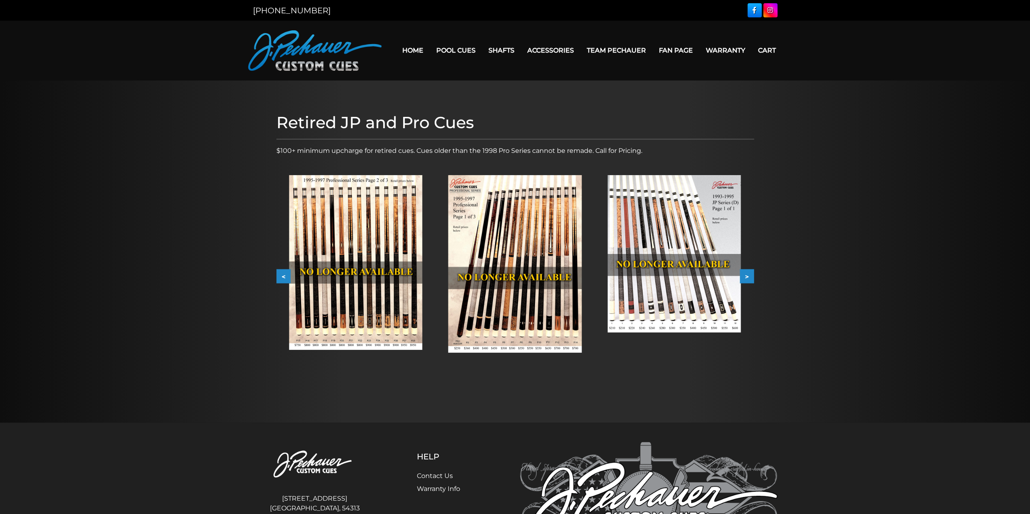
click at [750, 274] on button ">" at bounding box center [747, 276] width 14 height 14
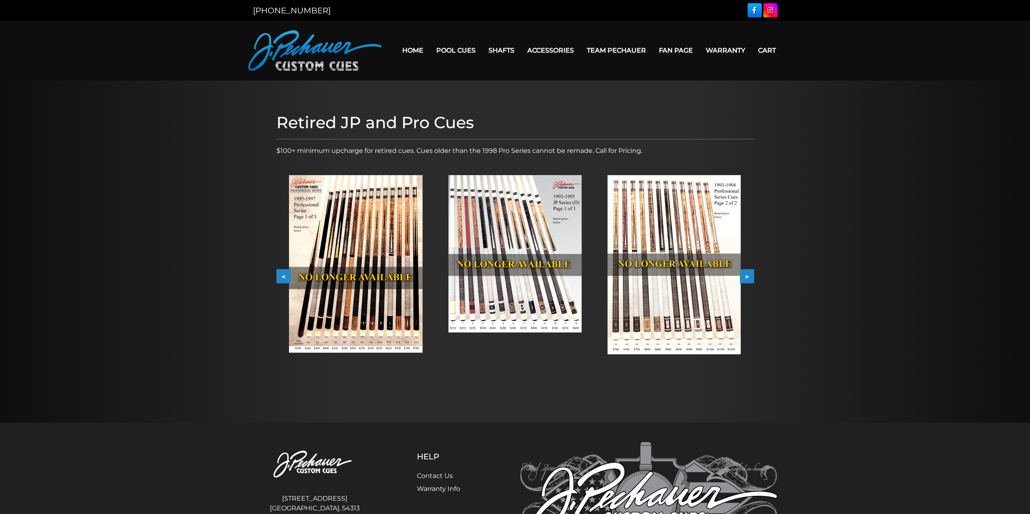
drag, startPoint x: 750, startPoint y: 274, endPoint x: 765, endPoint y: 308, distance: 37.1
click at [765, 308] on div at bounding box center [515, 252] width 1030 height 342
click at [709, 321] on img at bounding box center [673, 264] width 133 height 179
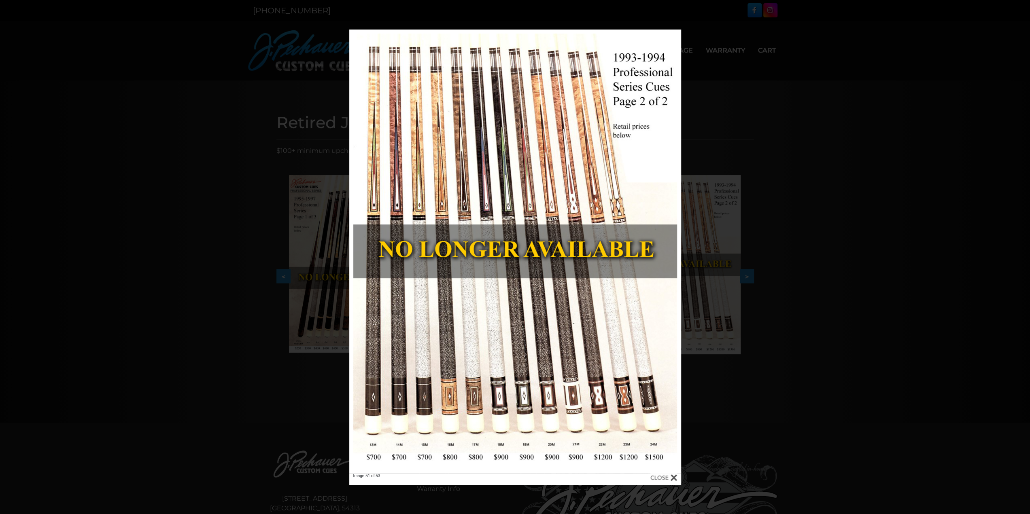
click at [770, 356] on div "Image 51 of 53" at bounding box center [515, 258] width 1030 height 456
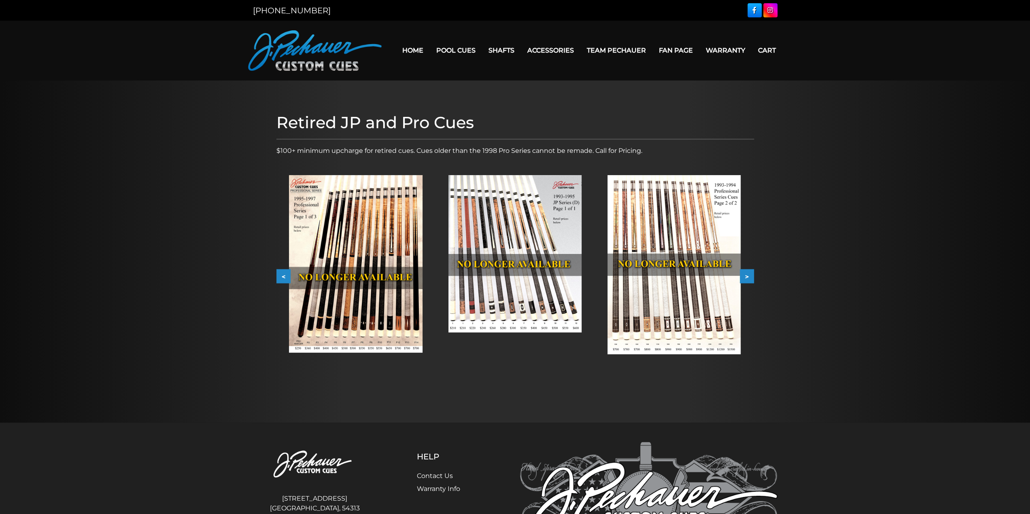
drag, startPoint x: 448, startPoint y: 114, endPoint x: 445, endPoint y: 119, distance: 5.8
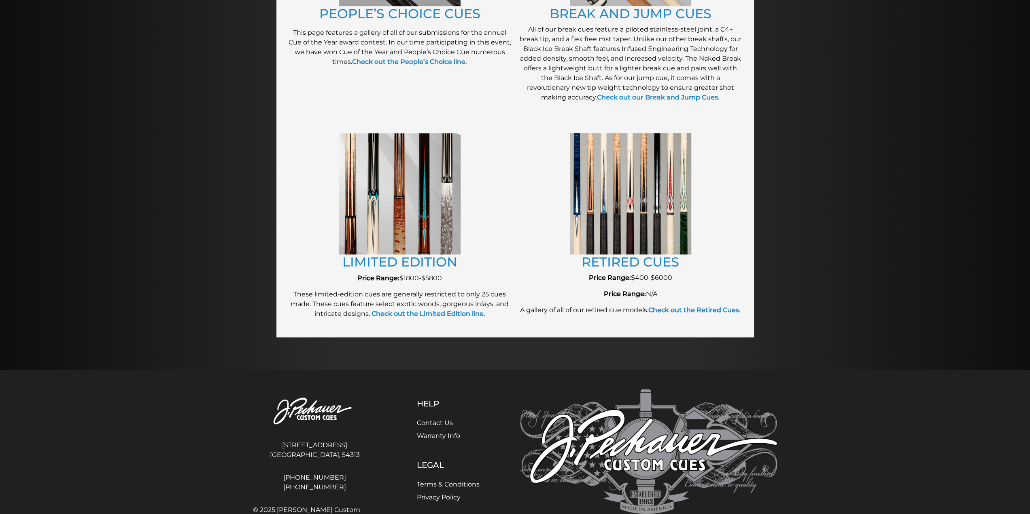
scroll to position [842, 0]
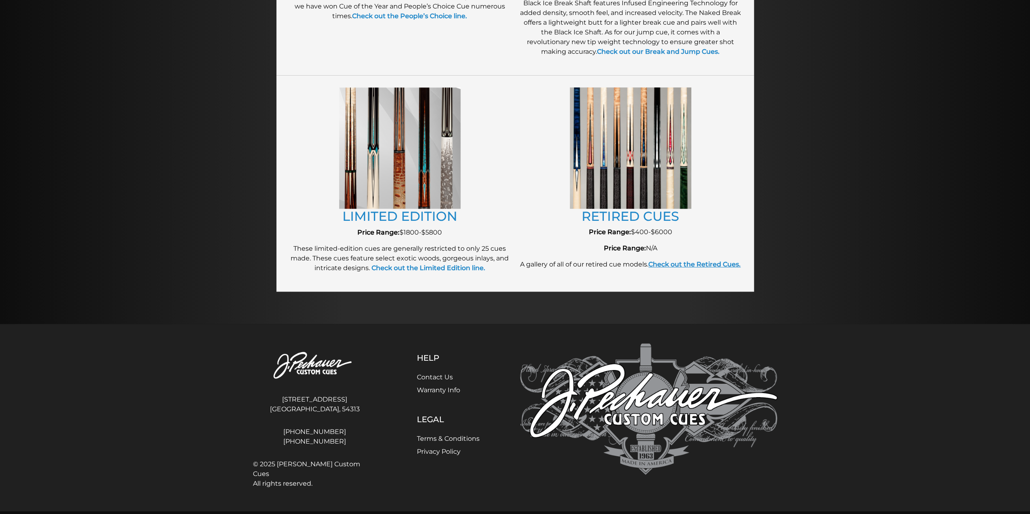
click at [648, 268] on strong "Check out the Retired Cues." at bounding box center [694, 265] width 92 height 8
